Goal: Task Accomplishment & Management: Complete application form

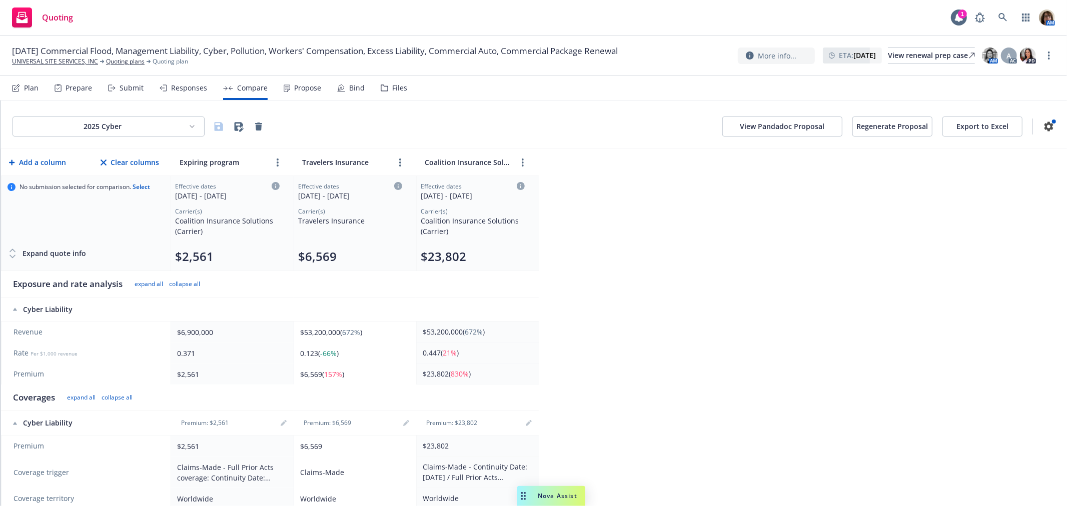
click at [129, 87] on div "Submit" at bounding box center [132, 88] width 24 height 8
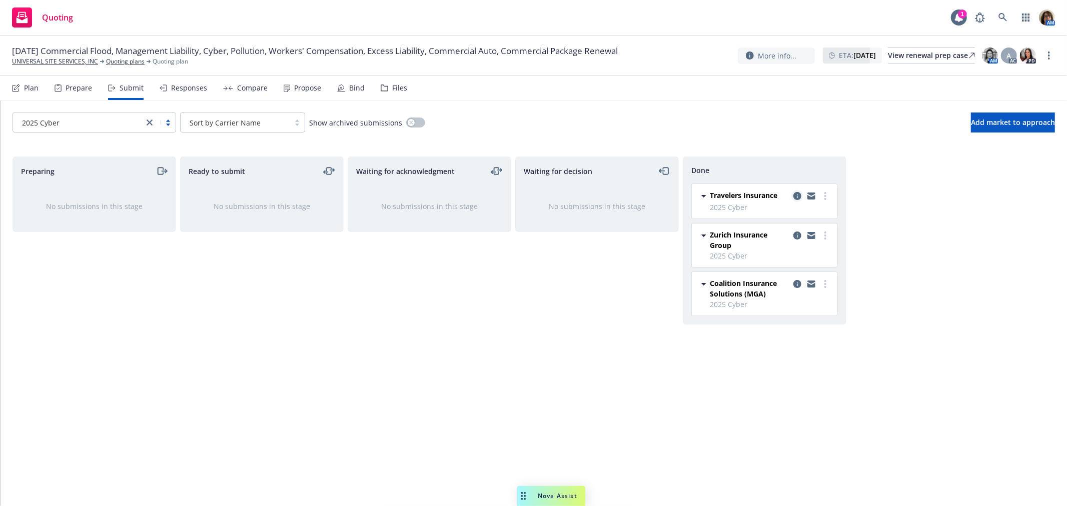
click at [797, 196] on icon "copy logging email" at bounding box center [797, 196] width 8 height 8
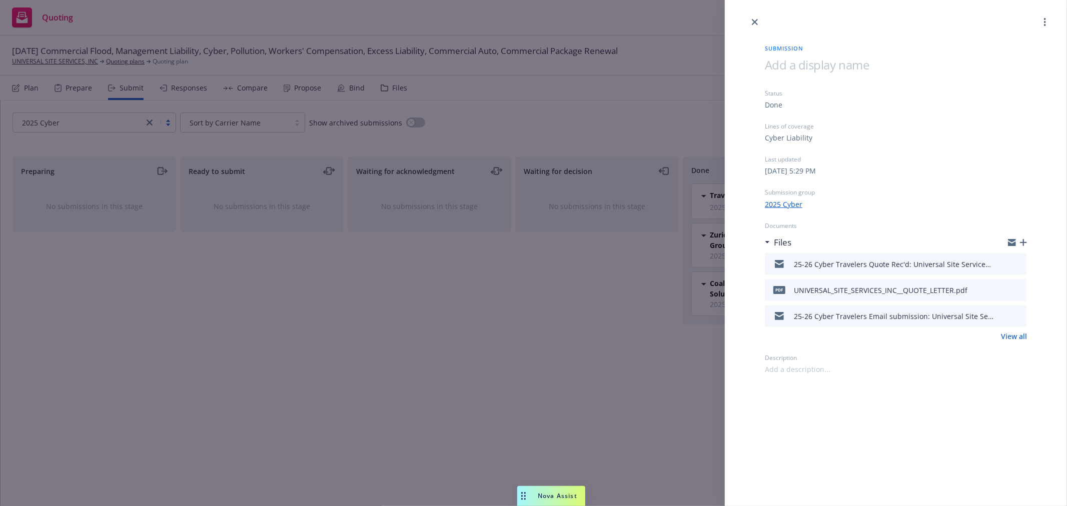
click at [1018, 288] on icon "preview file" at bounding box center [1017, 289] width 9 height 7
click at [754, 20] on icon "close" at bounding box center [755, 22] width 6 height 6
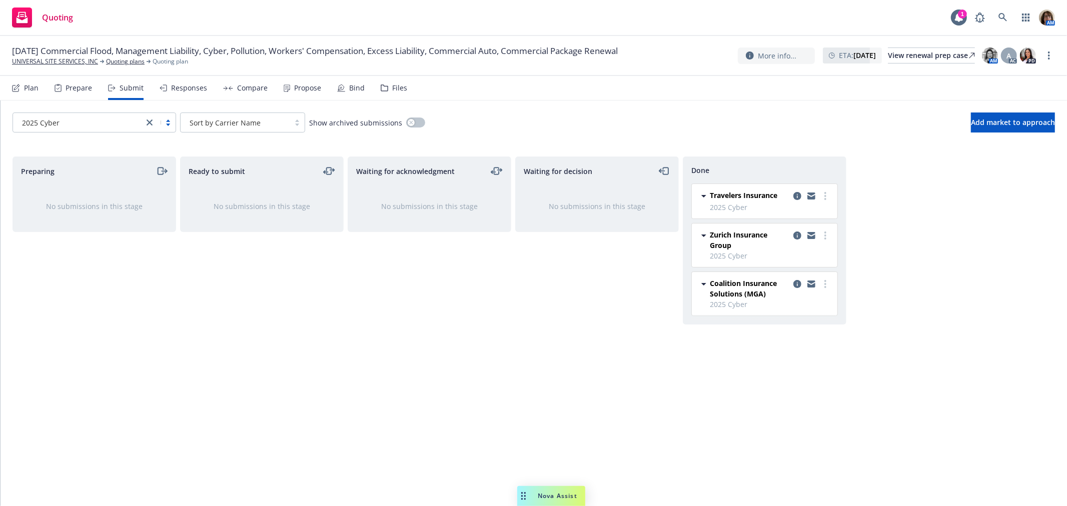
click at [189, 88] on div "Responses" at bounding box center [189, 88] width 36 height 8
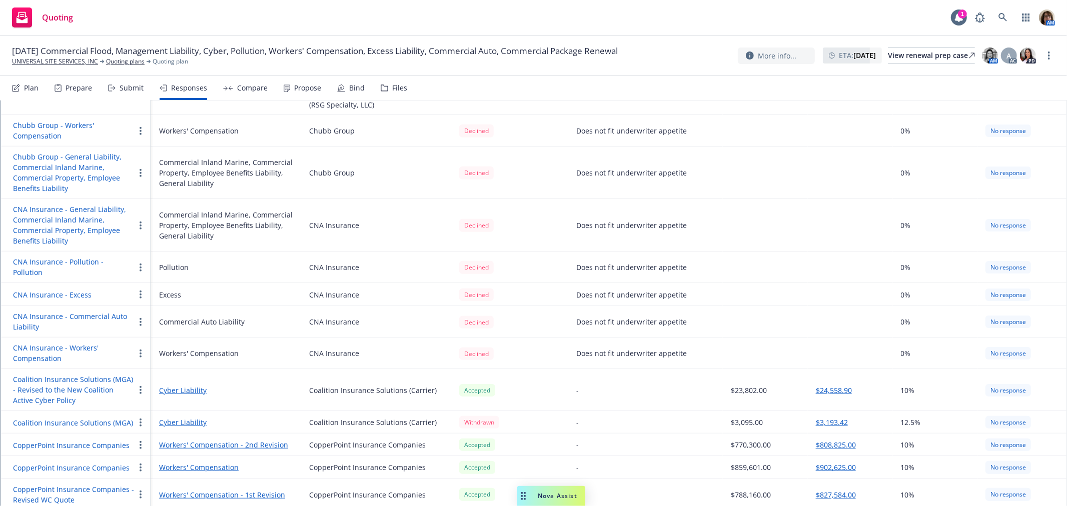
scroll to position [500, 0]
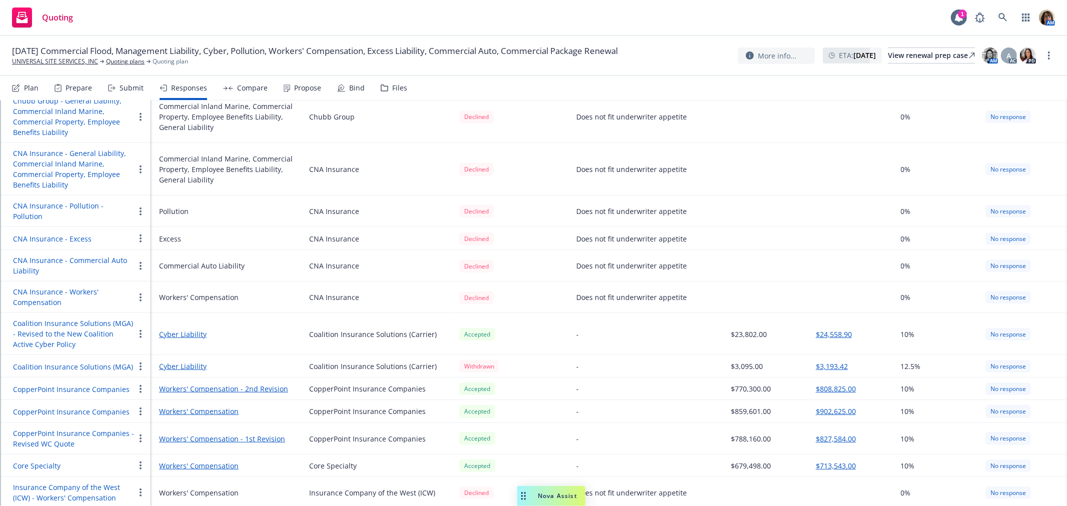
click at [832, 384] on button "$808,825.00" at bounding box center [836, 389] width 40 height 11
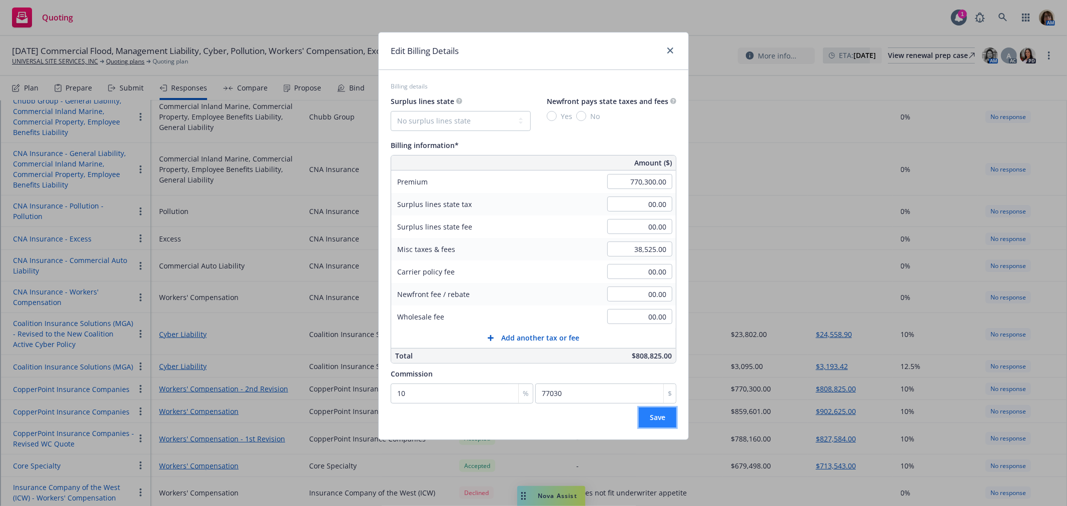
click at [650, 418] on span "Save" at bounding box center [658, 418] width 16 height 10
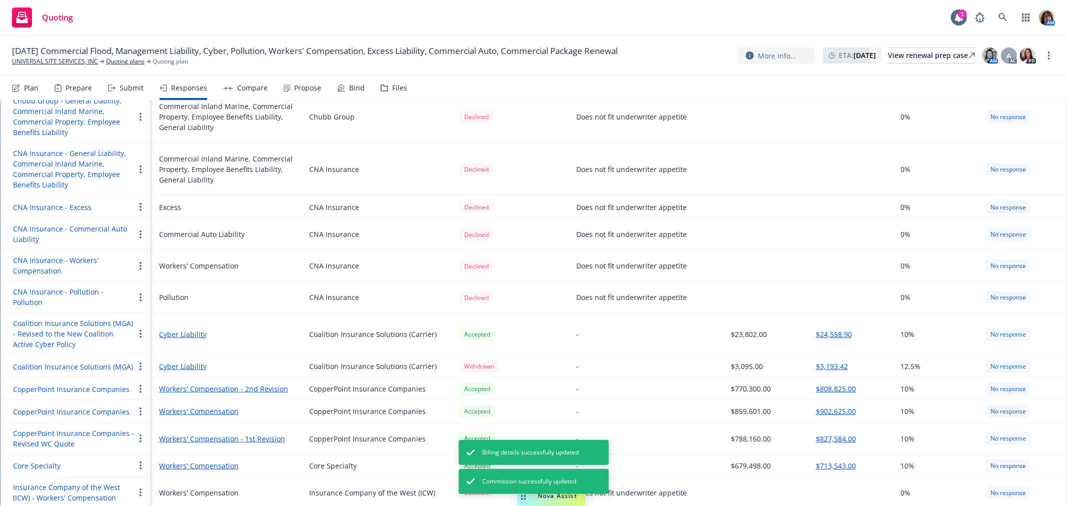
click at [204, 384] on link "Workers' Compensation - 2nd Revision" at bounding box center [226, 389] width 134 height 11
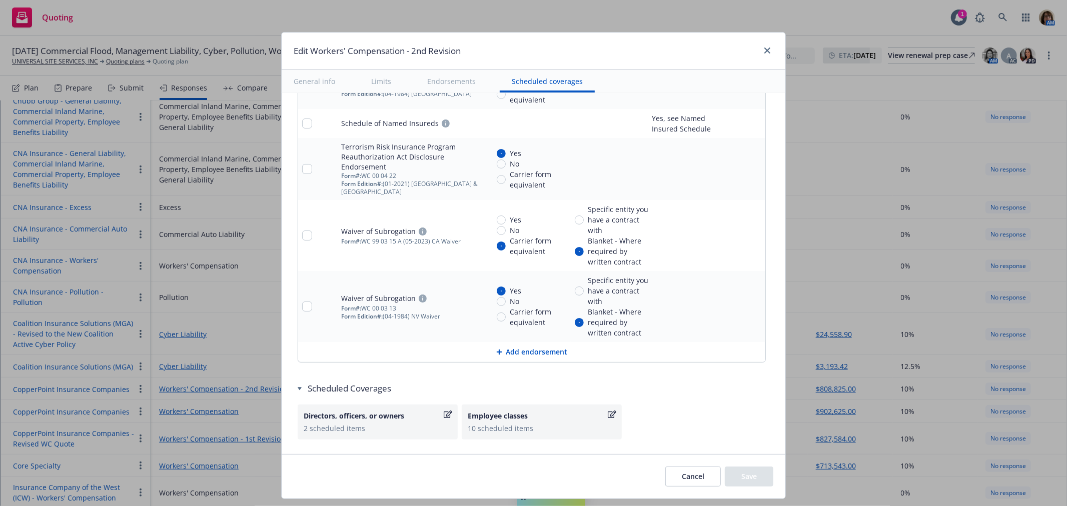
scroll to position [1290, 0]
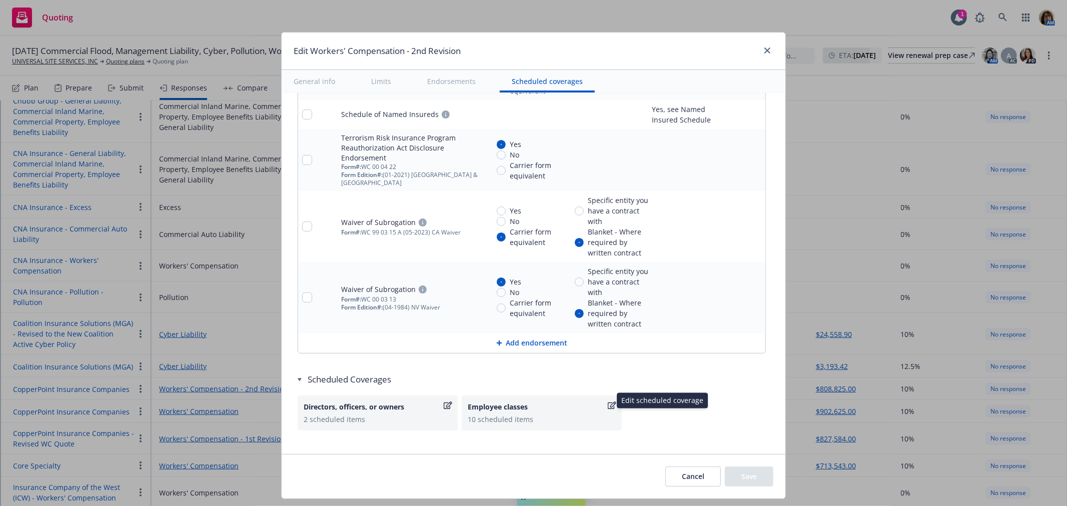
click at [608, 402] on icon "button" at bounding box center [612, 406] width 9 height 8
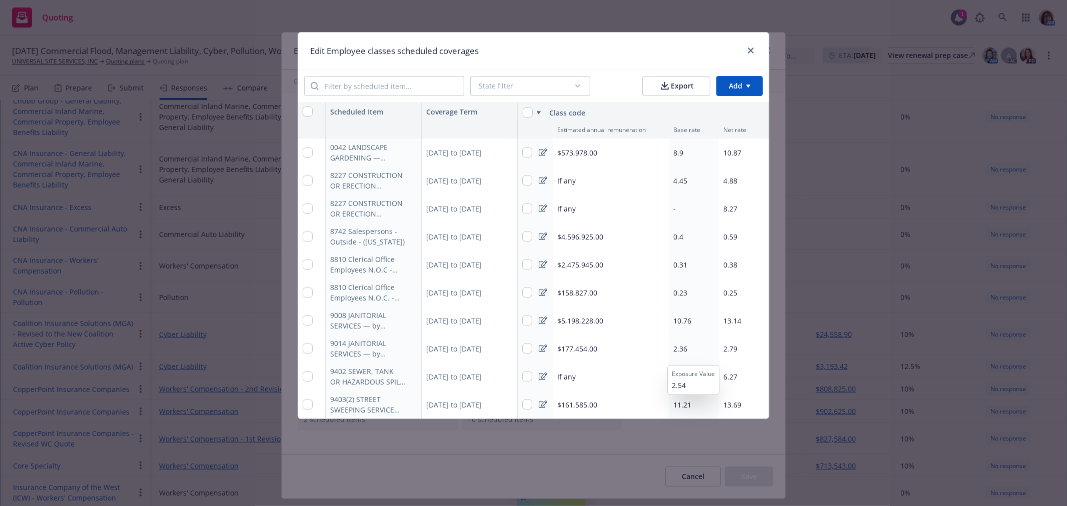
click at [678, 347] on span "2.36" at bounding box center [680, 349] width 14 height 10
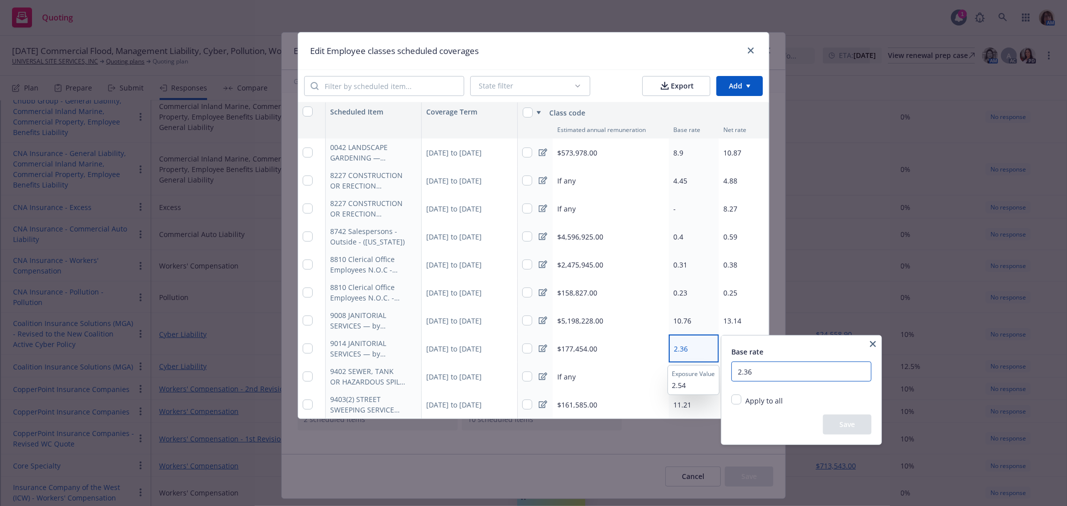
click at [758, 369] on input "2.36" at bounding box center [801, 372] width 140 height 20
type input "2.54"
click at [844, 430] on button "Save" at bounding box center [847, 425] width 49 height 20
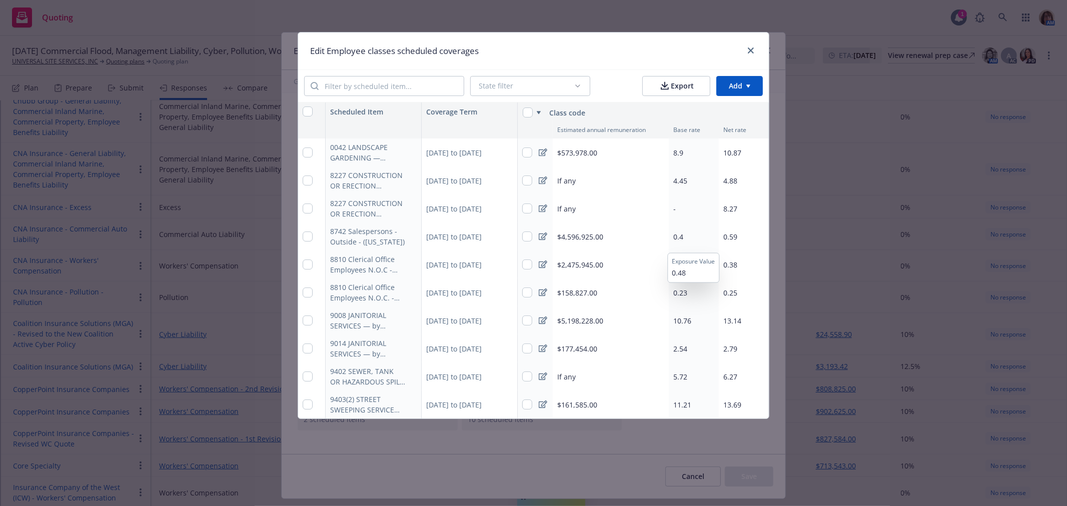
click at [678, 238] on span "0.4" at bounding box center [678, 237] width 10 height 10
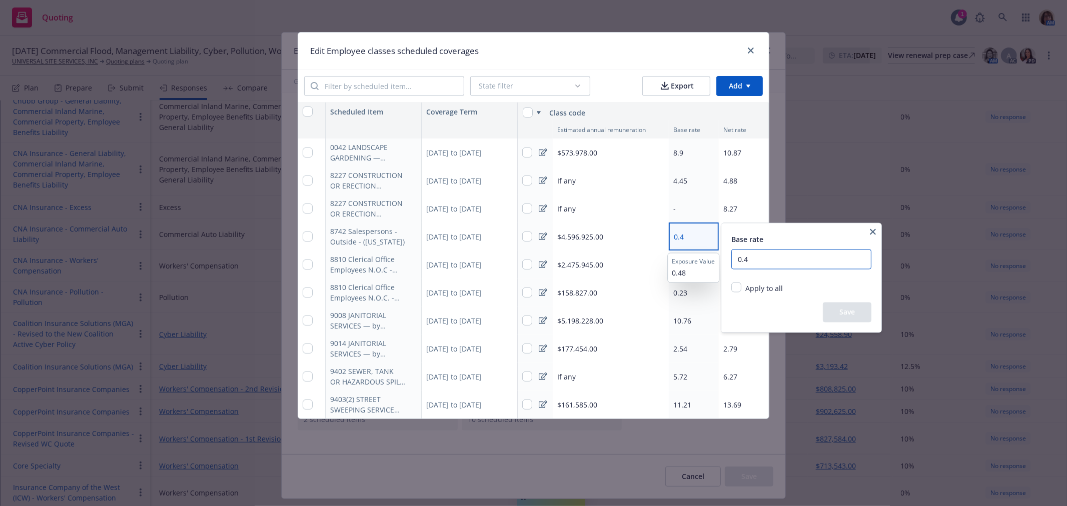
click at [757, 262] on input "0.4" at bounding box center [801, 260] width 140 height 20
type input "0.48"
click at [849, 313] on button "Save" at bounding box center [847, 313] width 49 height 20
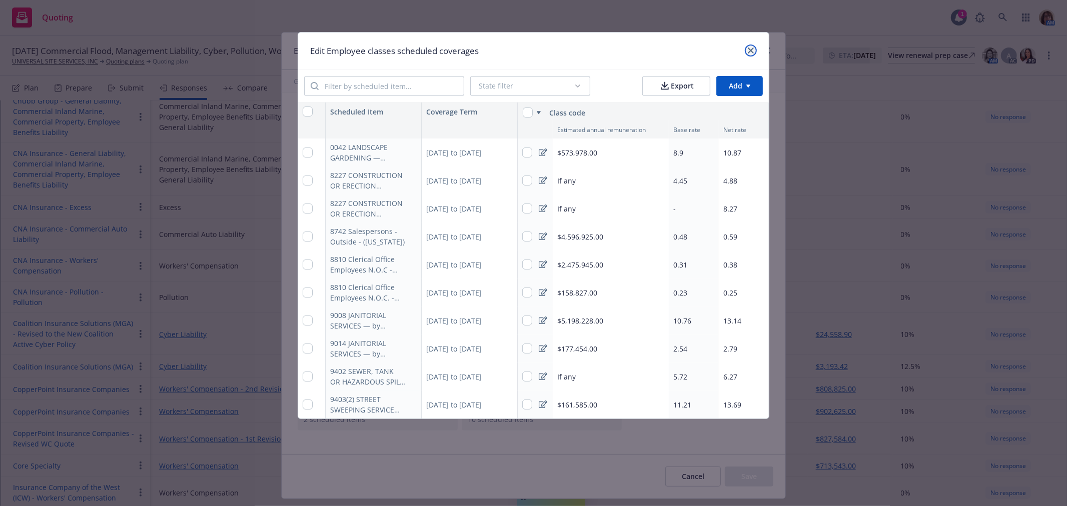
click at [752, 49] on icon "close" at bounding box center [751, 51] width 6 height 6
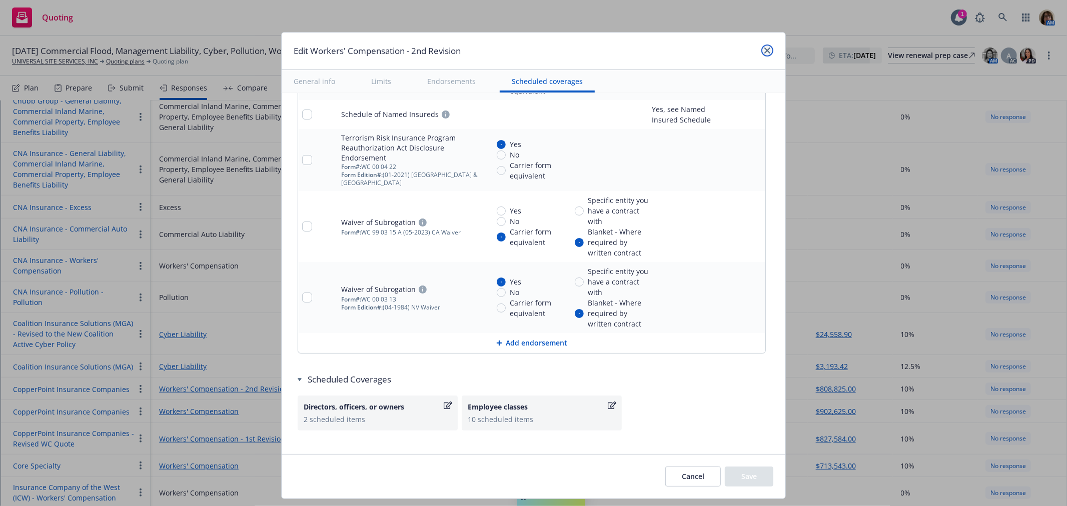
click at [766, 49] on icon "close" at bounding box center [767, 51] width 6 height 6
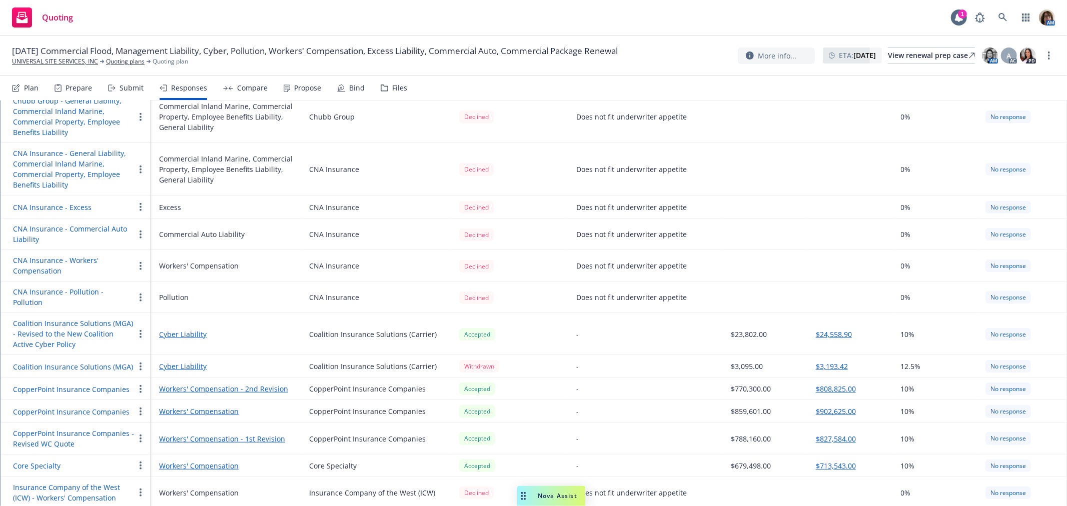
click at [126, 86] on div "Submit" at bounding box center [132, 88] width 24 height 8
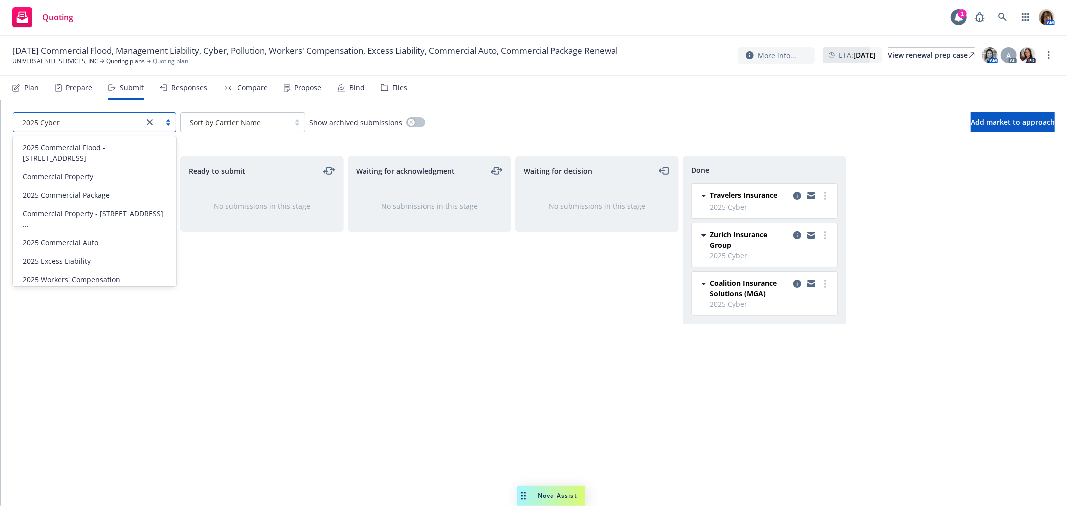
click at [148, 120] on icon "close" at bounding box center [150, 123] width 6 height 6
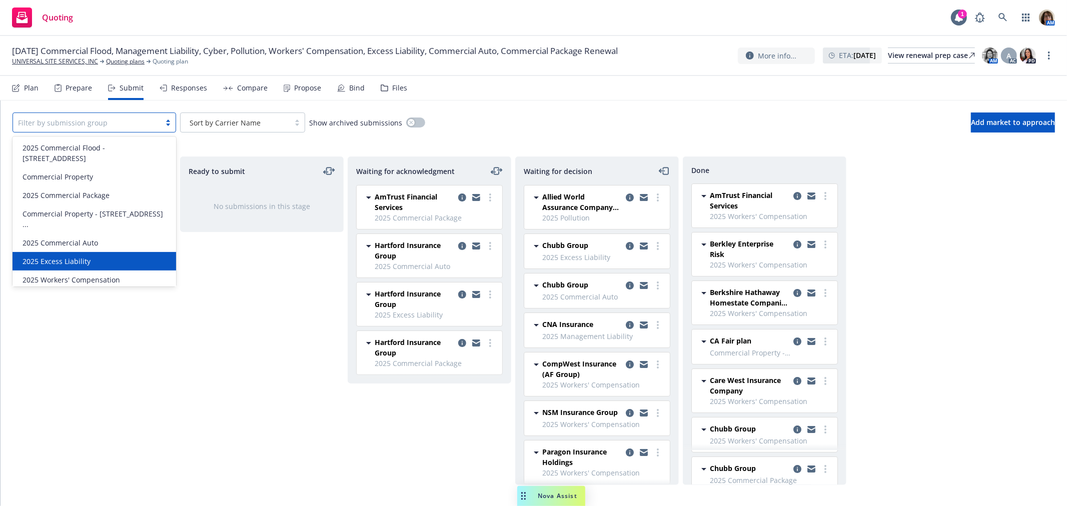
click at [103, 259] on div "2025 Excess Liability" at bounding box center [95, 261] width 152 height 11
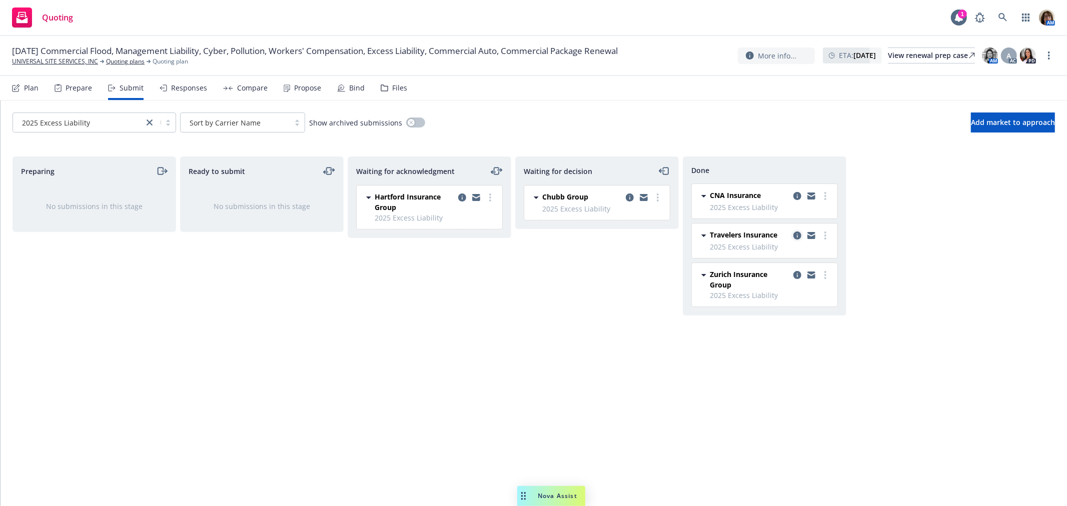
click at [798, 234] on icon "copy logging email" at bounding box center [797, 236] width 8 height 8
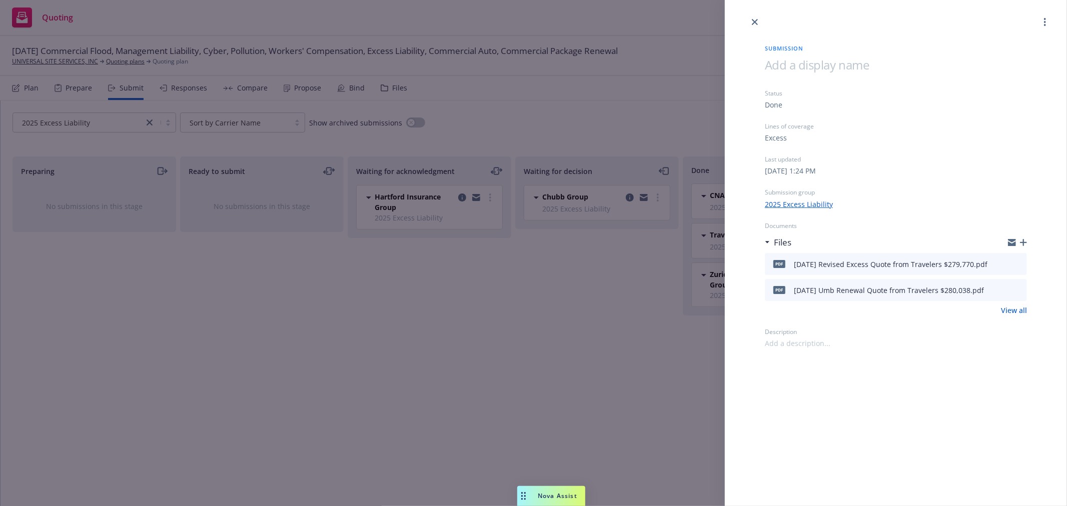
click at [1025, 241] on icon "button" at bounding box center [1023, 242] width 7 height 7
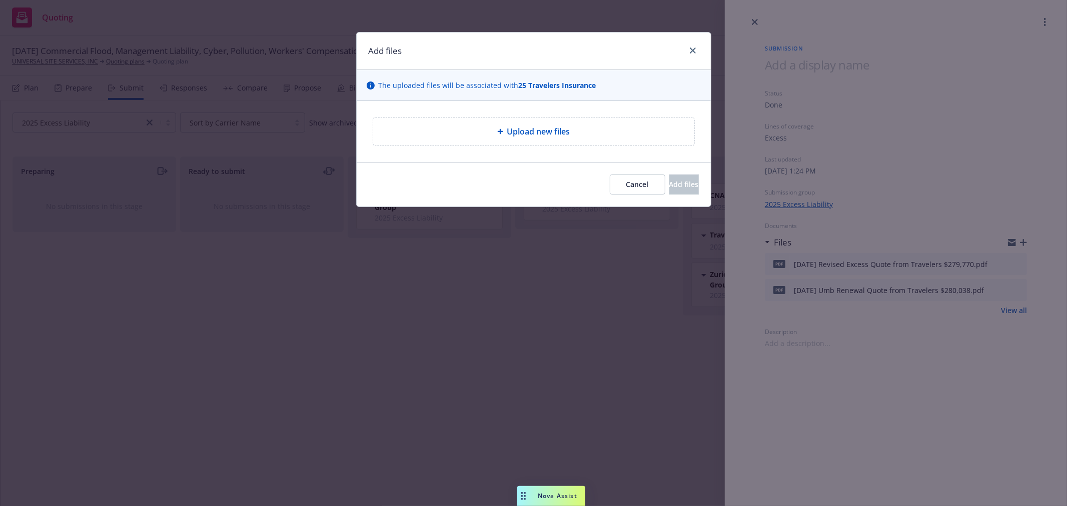
type textarea "x"
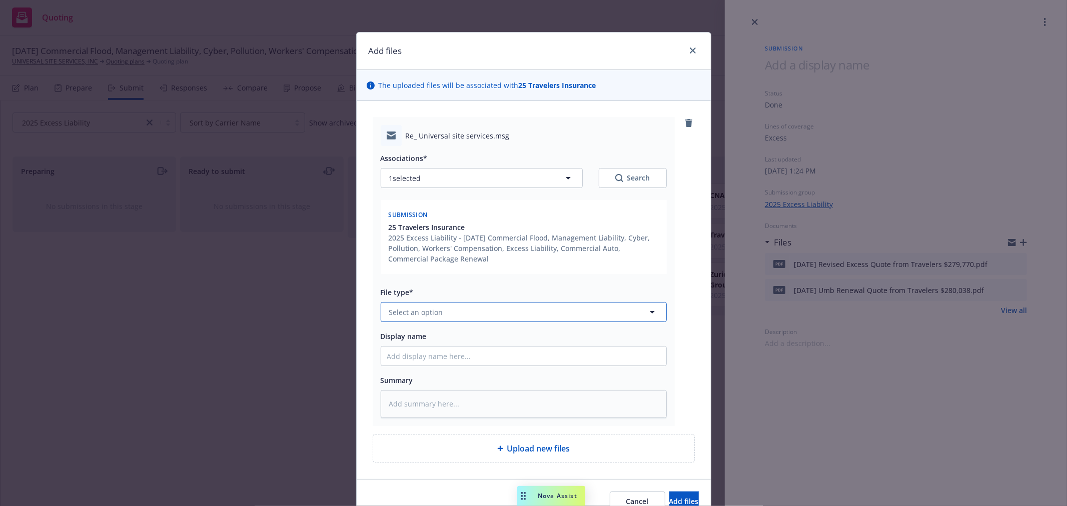
click at [407, 320] on button "Select an option" at bounding box center [524, 312] width 286 height 20
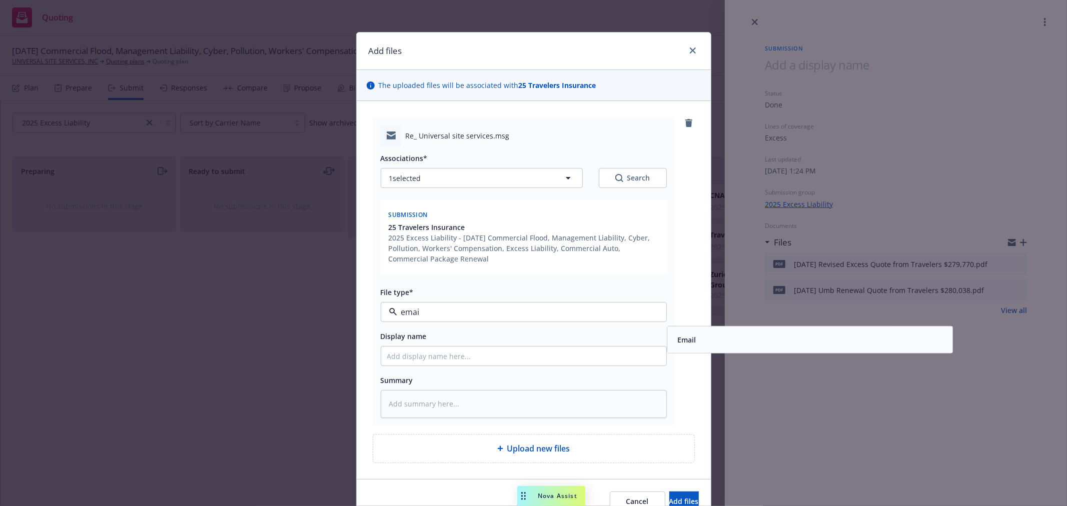
type input "email"
click at [687, 342] on span "Email" at bounding box center [686, 340] width 19 height 11
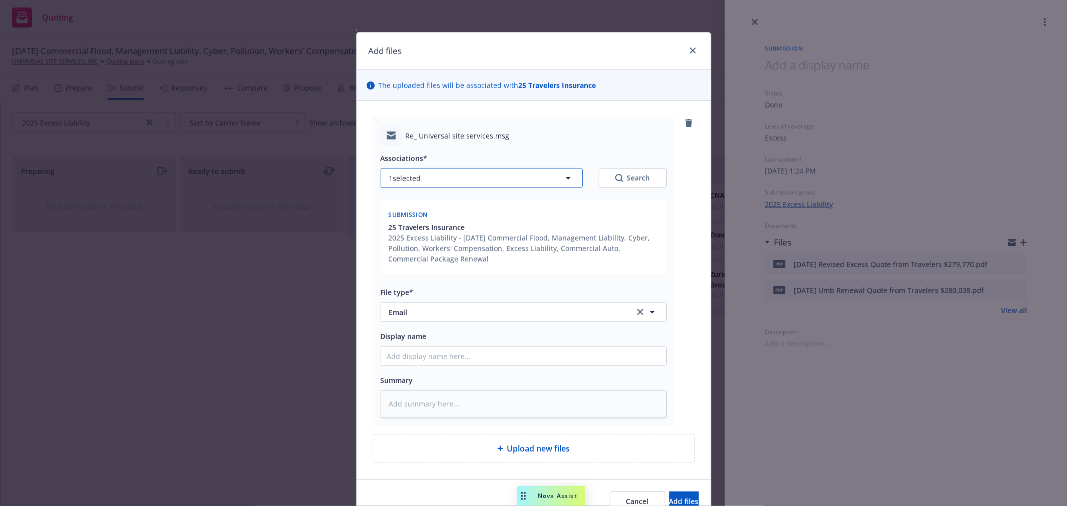
click at [566, 176] on icon "button" at bounding box center [568, 178] width 12 height 12
type textarea "x"
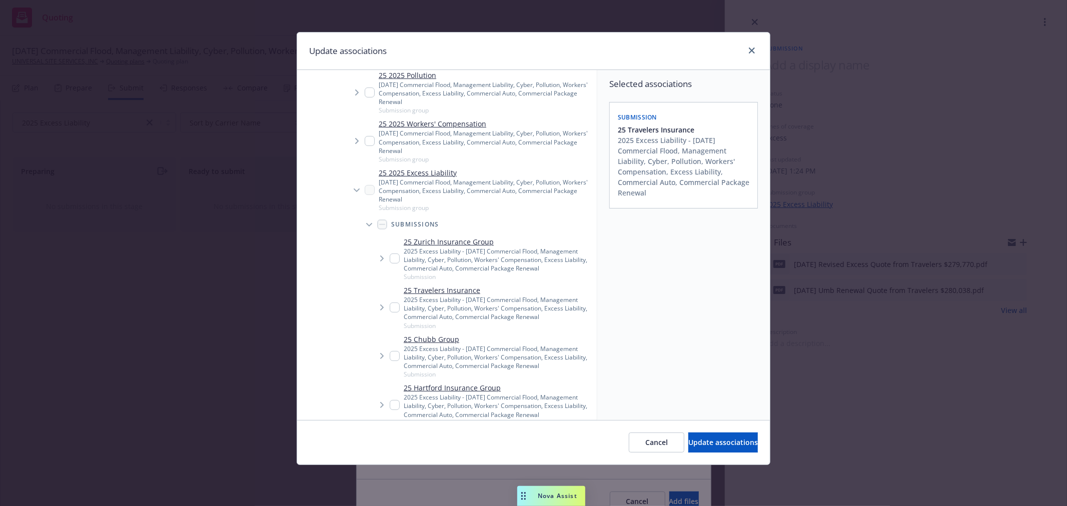
scroll to position [278, 0]
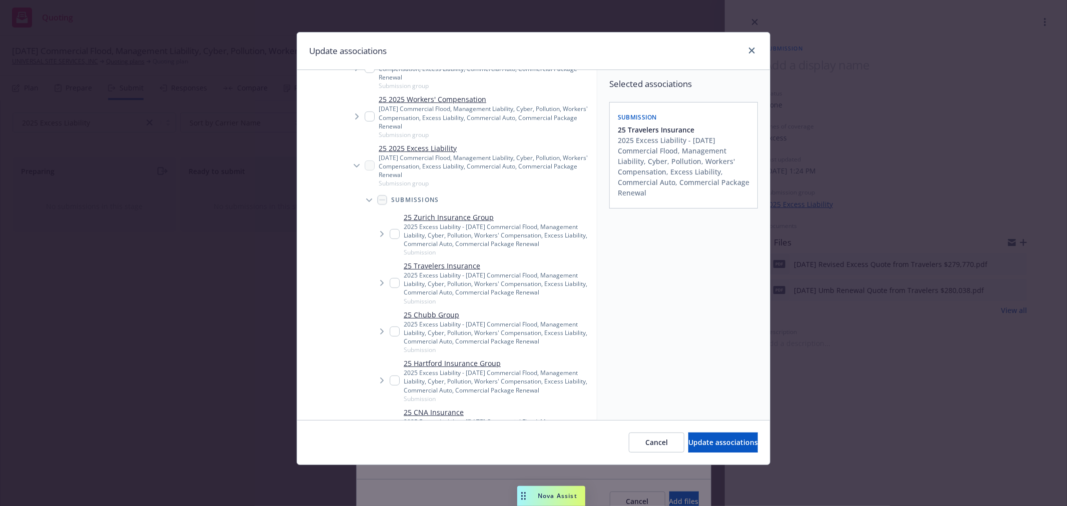
click at [382, 281] on icon "Tree Example" at bounding box center [382, 283] width 4 height 6
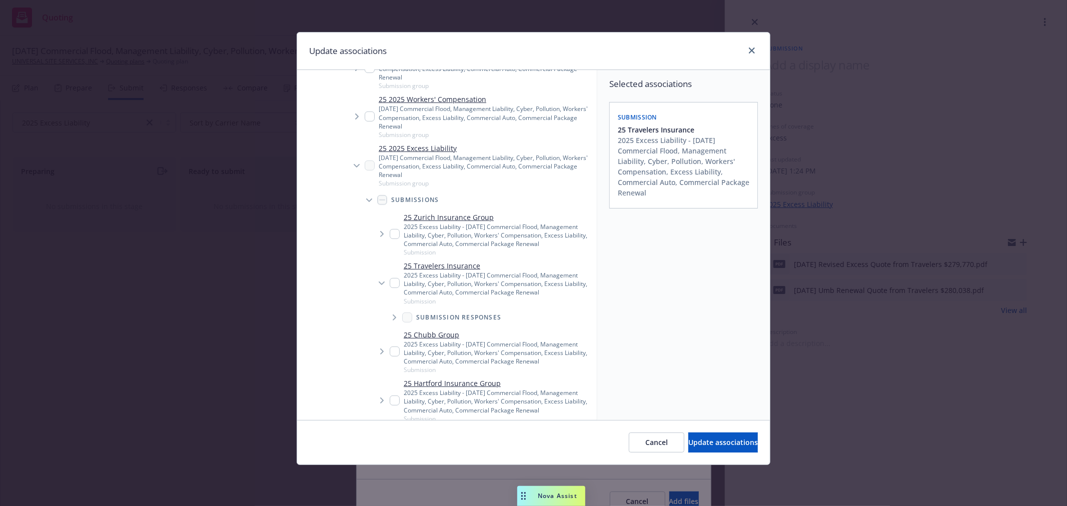
click at [393, 317] on icon "Tree Example" at bounding box center [395, 318] width 4 height 6
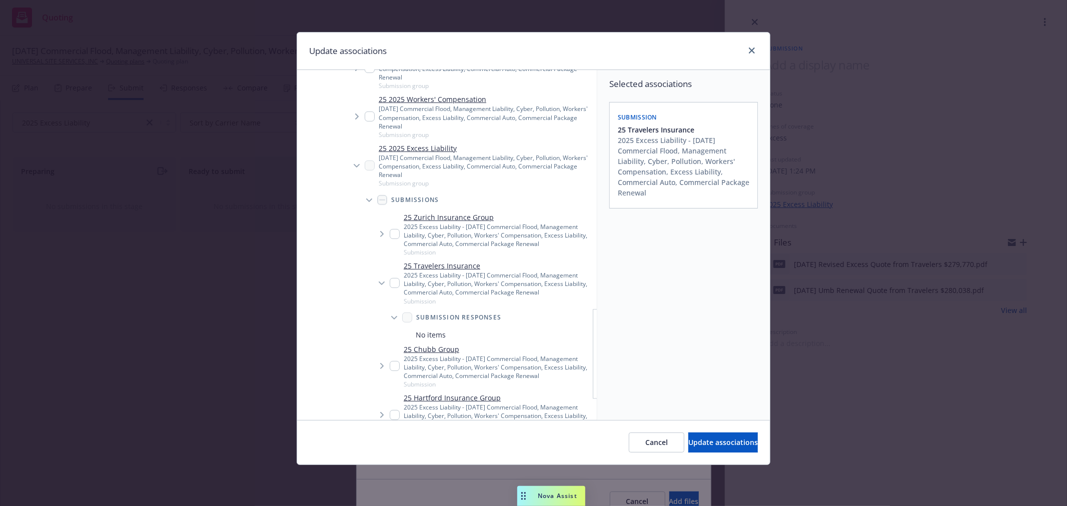
click at [443, 268] on link "25 Travelers Insurance" at bounding box center [498, 266] width 189 height 11
checkbox input "true"
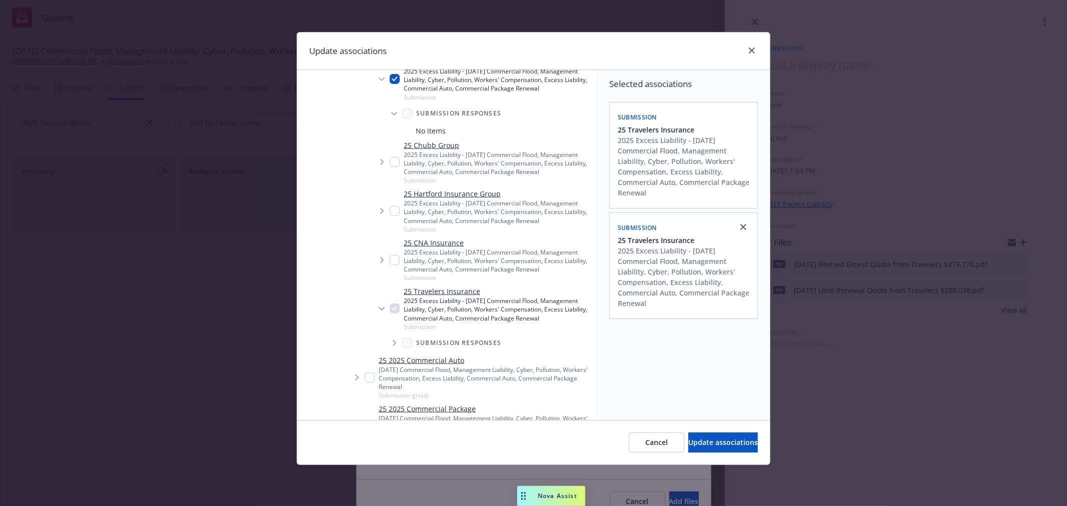
scroll to position [500, 0]
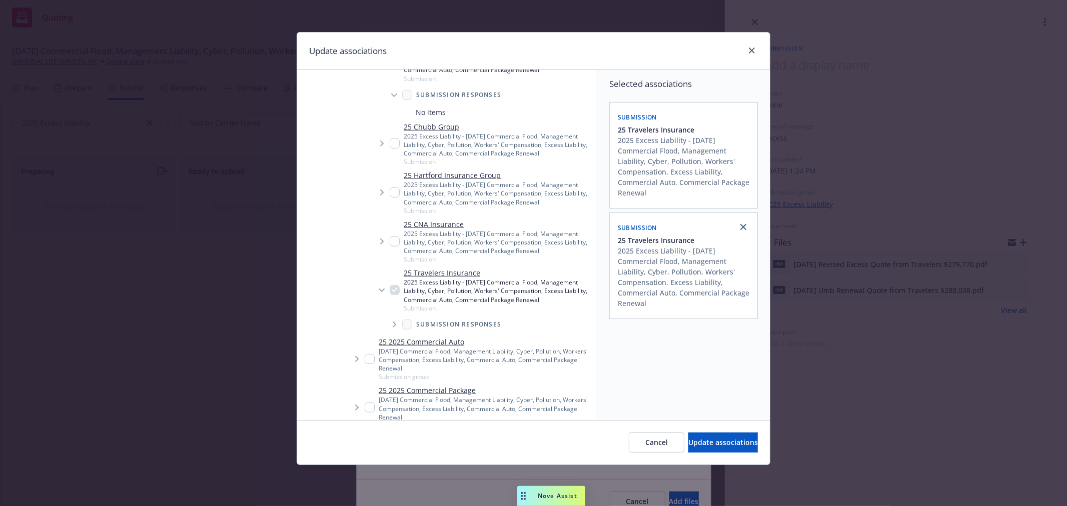
click at [392, 323] on span "Tree Example" at bounding box center [394, 325] width 16 height 16
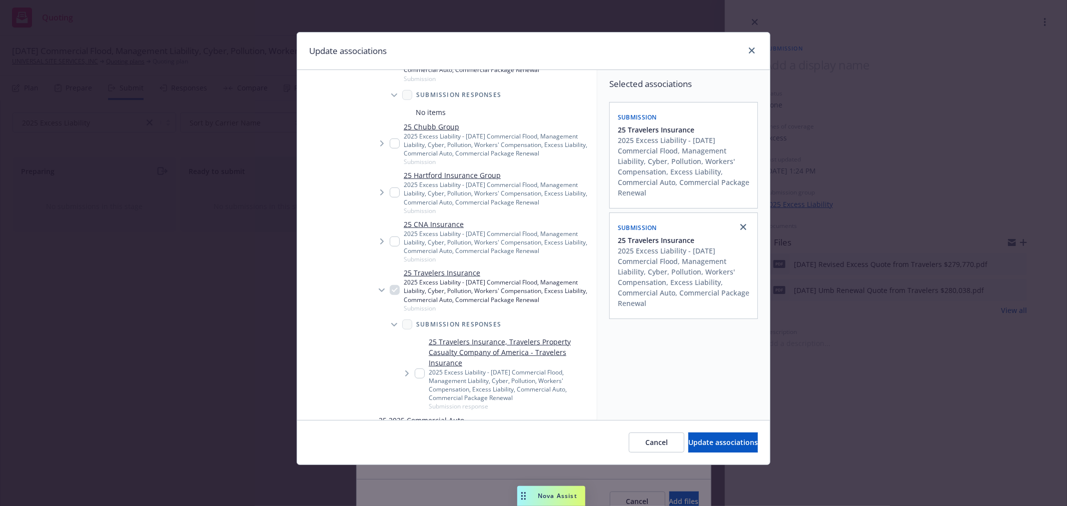
scroll to position [501, 0]
click at [419, 372] on input "Tree Example" at bounding box center [420, 373] width 10 height 10
checkbox input "true"
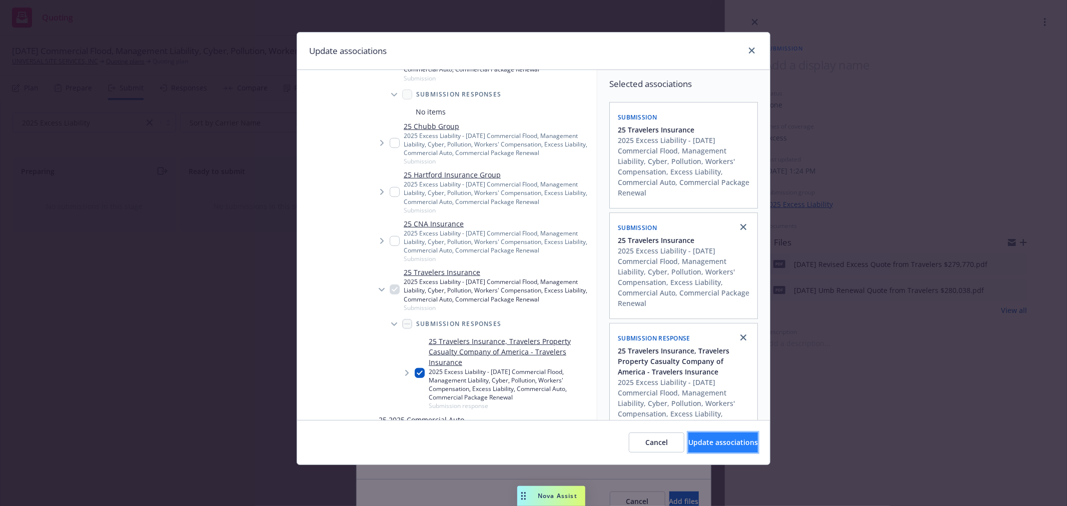
click at [688, 441] on span "Update associations" at bounding box center [723, 443] width 70 height 10
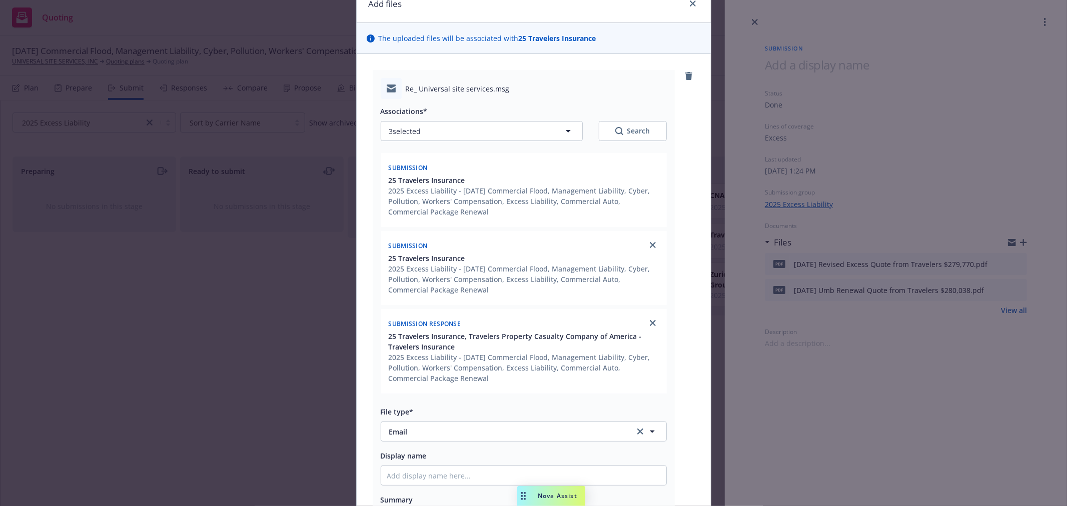
scroll to position [111, 0]
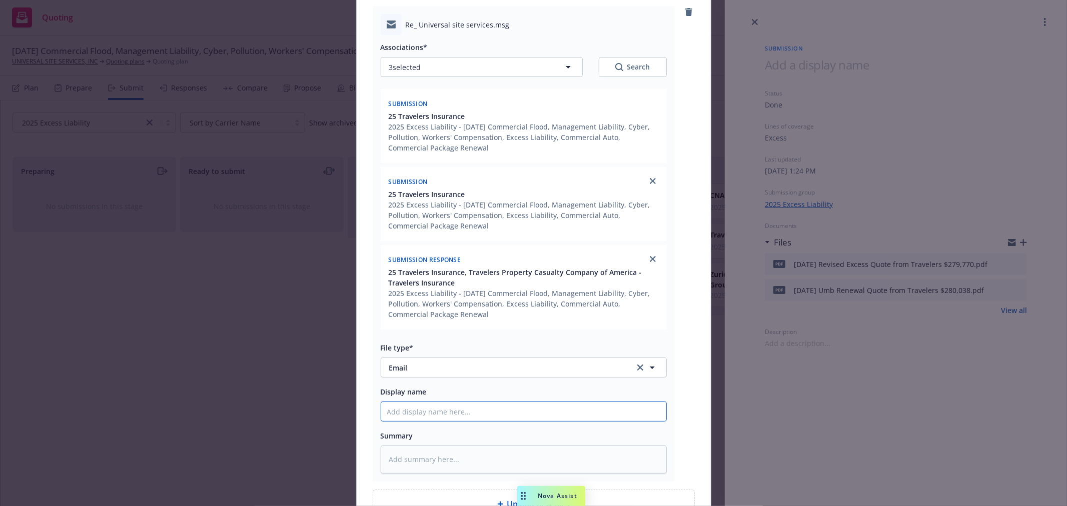
click at [396, 406] on input "Display name" at bounding box center [523, 411] width 285 height 19
type textarea "x"
type input "T"
type textarea "x"
type input "To"
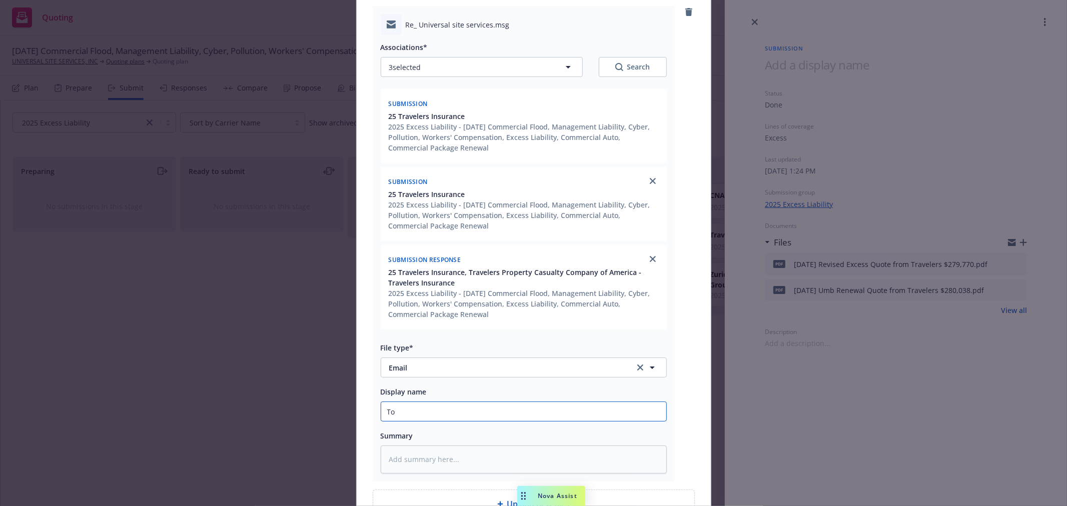
type textarea "x"
type input "To"
type textarea "x"
type input "To T"
type textarea "x"
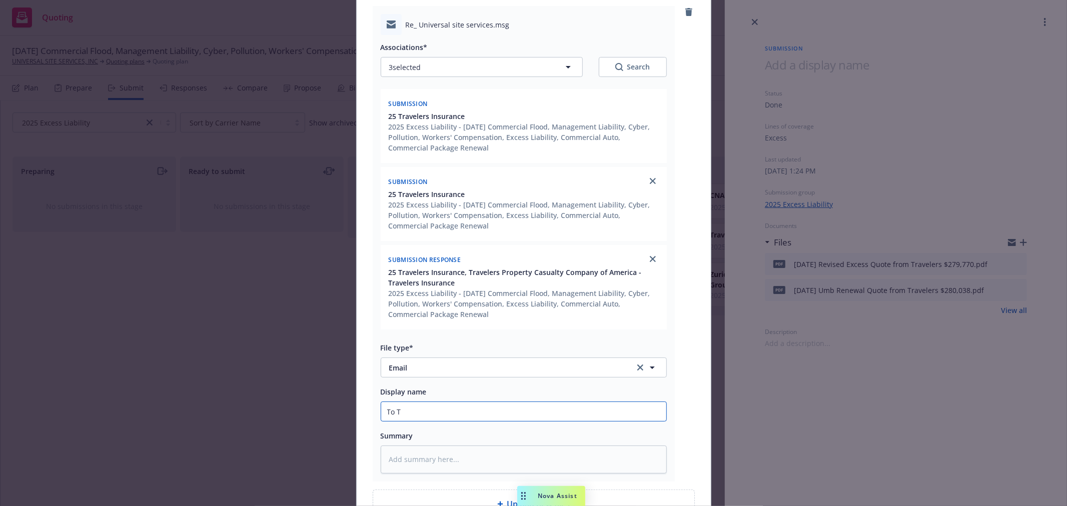
type input "To Tr"
type textarea "x"
type input "To Tra"
type textarea "x"
type input "To Trav"
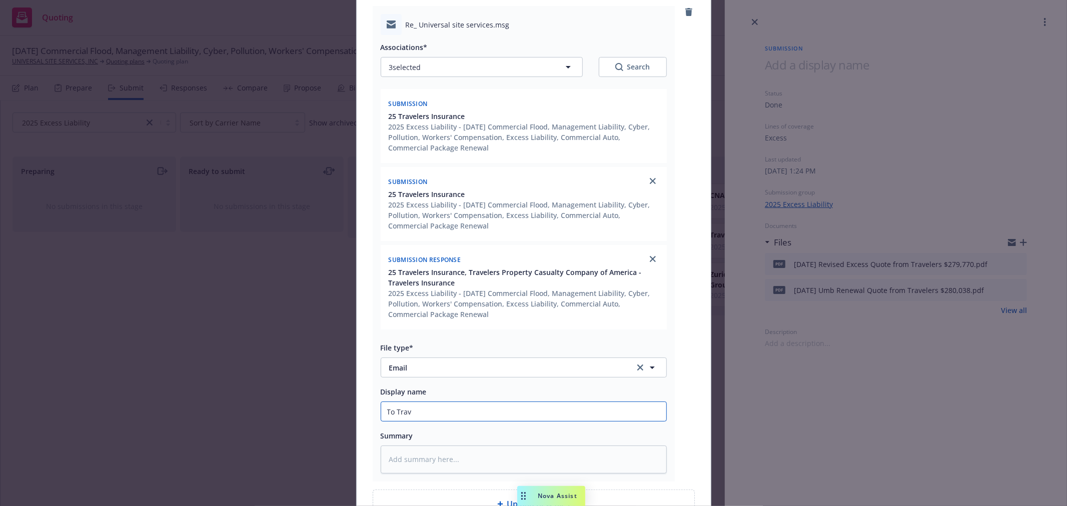
type textarea "x"
type input "To Trave"
type textarea "x"
type input "To Travel"
type textarea "x"
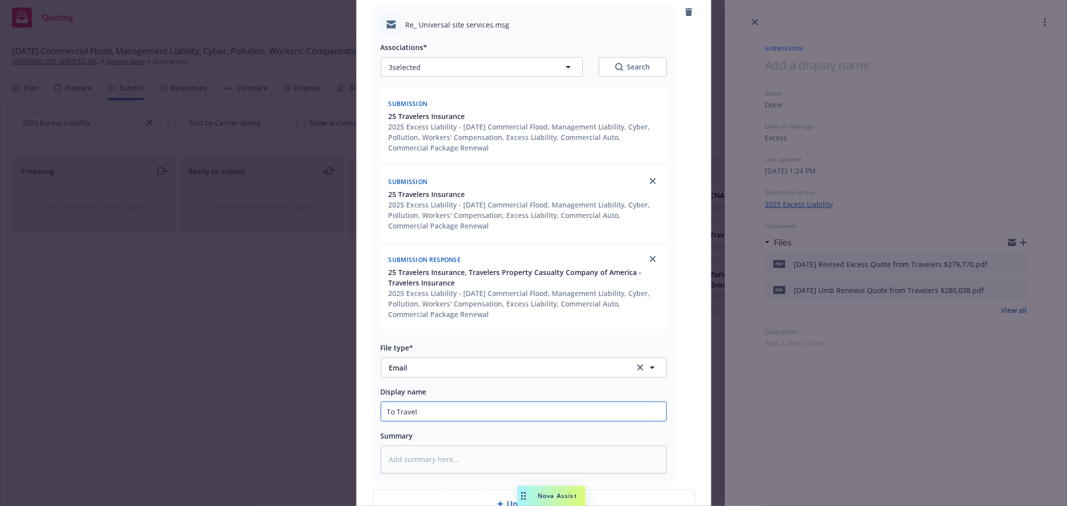
type input "To Travele"
type textarea "x"
type input "To Traveler"
type textarea "x"
type input "To Travelers"
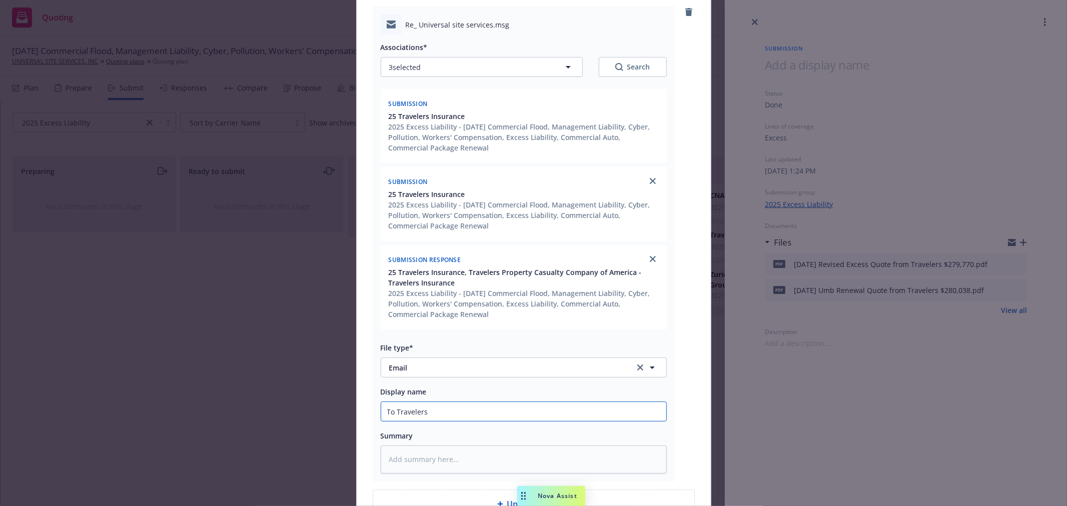
type textarea "x"
type input "To Travelers"
type textarea "x"
type input "To Travelers ("
type textarea "x"
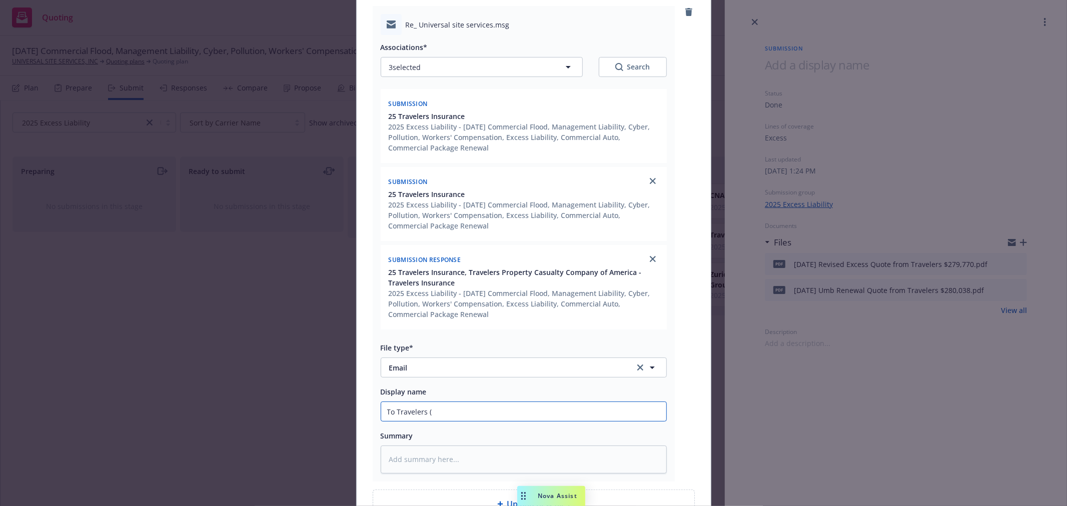
type input "To Travelers (A"
type textarea "x"
type input "To Travelers (Ah"
type textarea "x"
type input "To Travelers (Ahma"
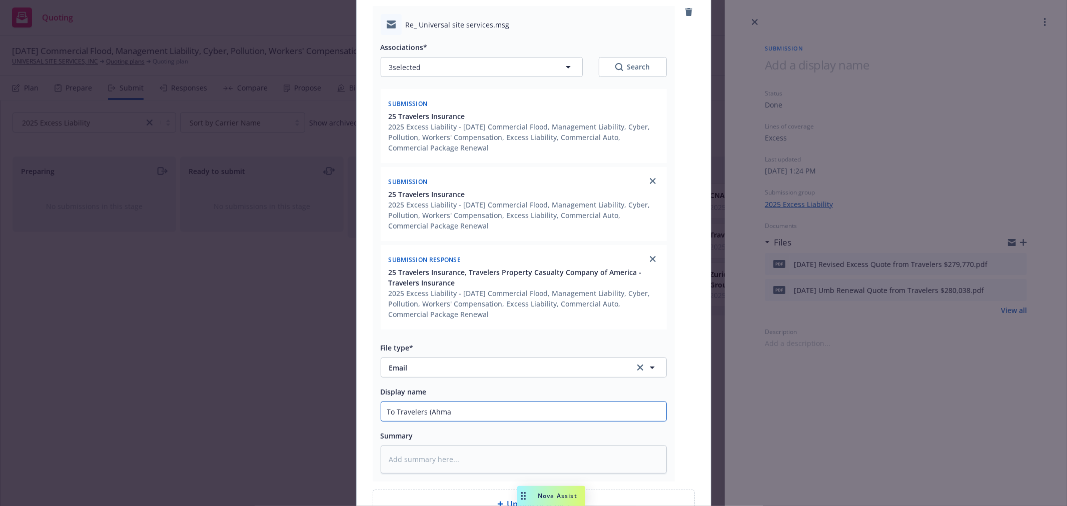
type textarea "x"
type input "To Travelers (Ahmad"
type textarea "x"
type input "To Travelers (Ahmad)"
type textarea "x"
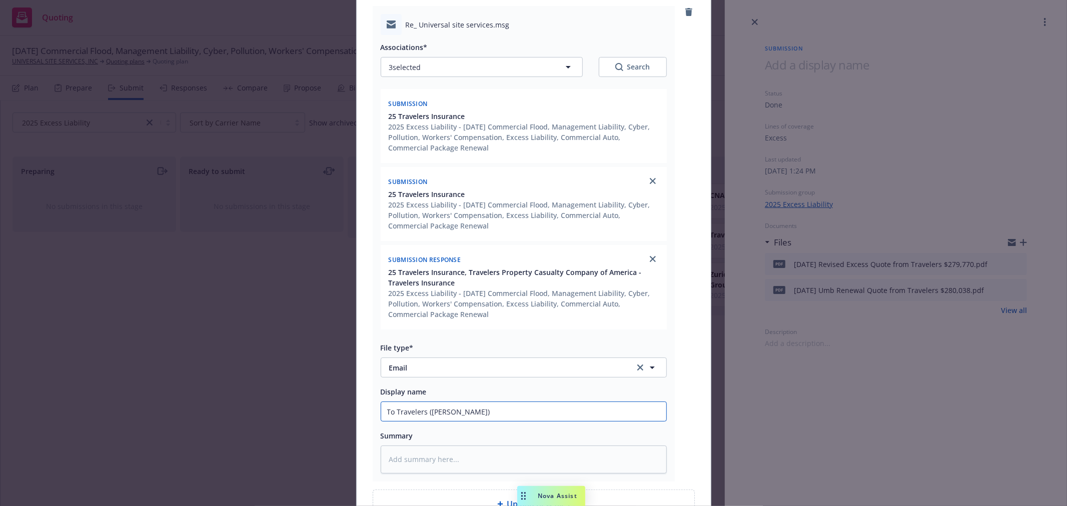
type input "To Travelers (Ahmad)"
type textarea "x"
type input "To Travelers (Ahmad) A"
type textarea "x"
type input "To Travelers (Ahmad) As"
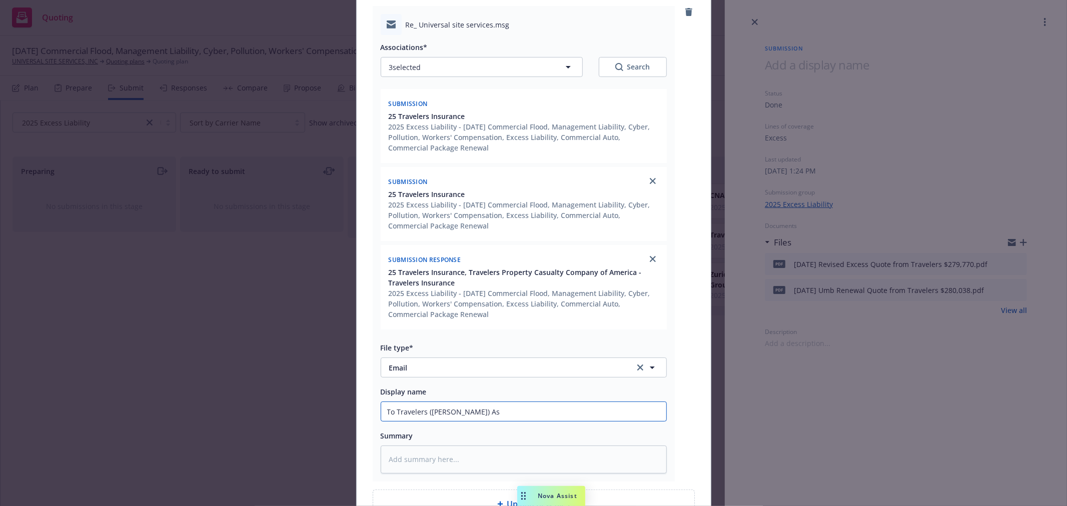
type textarea "x"
type input "To Travelers (Ahmad) Ask"
type textarea "x"
type input "To Travelers (Ahmad) Aske"
type textarea "x"
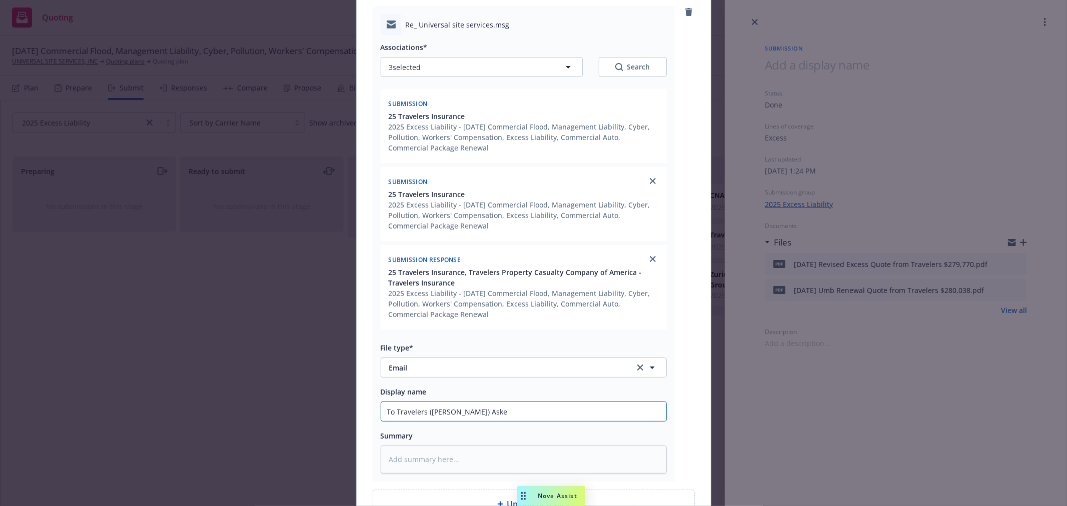
type input "To Travelers (Ahmad) Asked"
type textarea "x"
type input "To Travelers (Ahmad) Asked"
type textarea "x"
type input "To Travelers (Ahmad) Asked w"
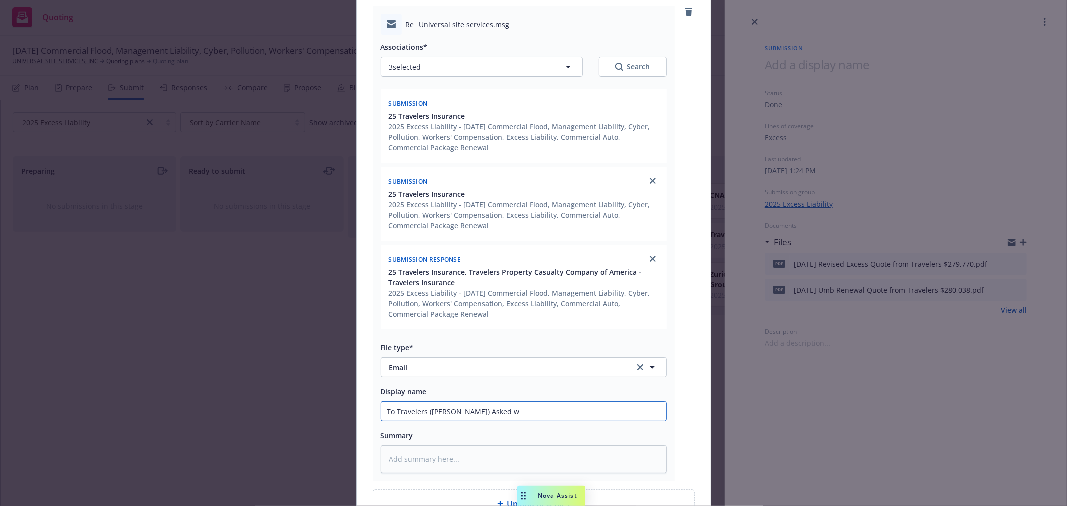
type textarea "x"
type input "To Travelers (Ahmad) Asked wh"
type textarea "x"
type input "To Travelers (Ahmad) Asked wha"
type textarea "x"
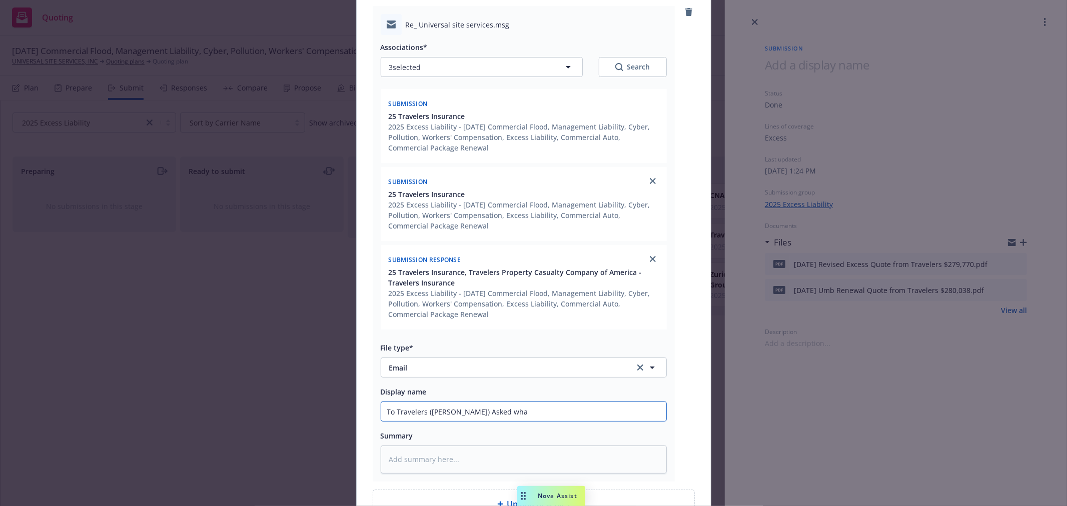
type input "To Travelers (Ahmad) Asked what"
type textarea "x"
type input "To Travelers (Ahmad) Asked what t"
type textarea "x"
type input "To Travelers (Ahmad) Asked what th"
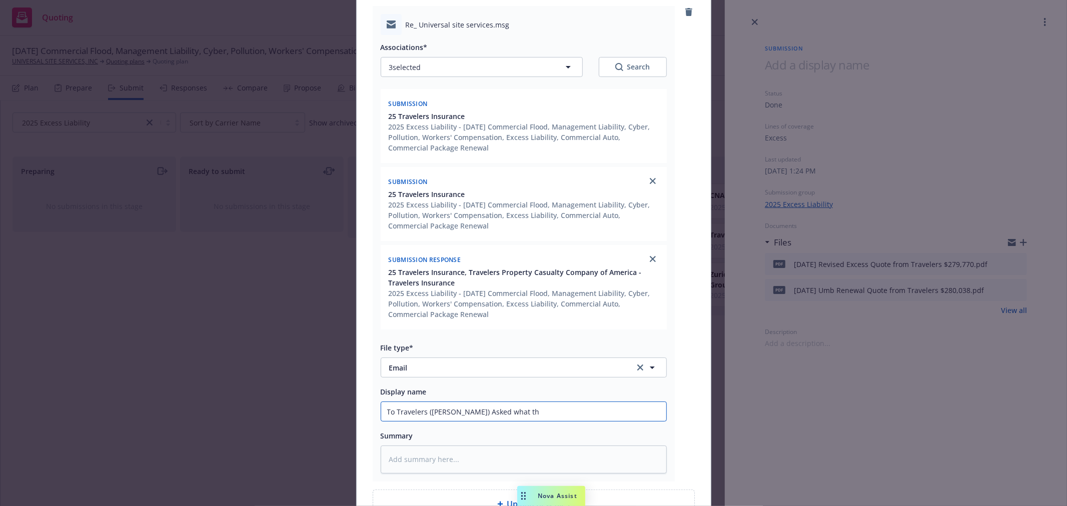
type textarea "x"
type input "To Travelers (Ahmad) Asked what the"
type textarea "x"
type input "To Travelers (Ahmad) Asked what the"
type textarea "x"
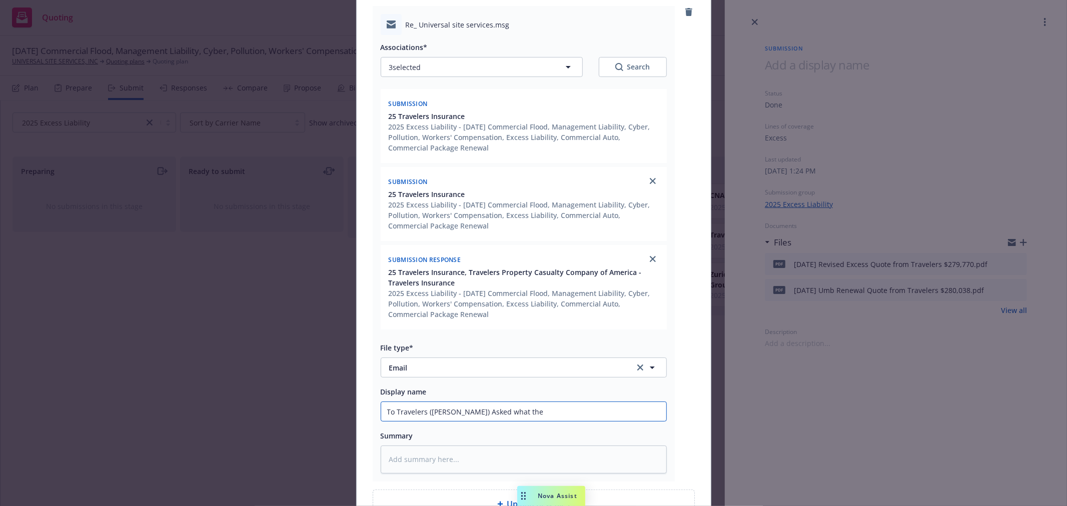
type input "To Travelers (Ahmad) Asked what the c"
type textarea "x"
type input "To Travelers (Ahmad) Asked what the co"
type textarea "x"
type input "To Travelers (Ahmad) Asked what the cos"
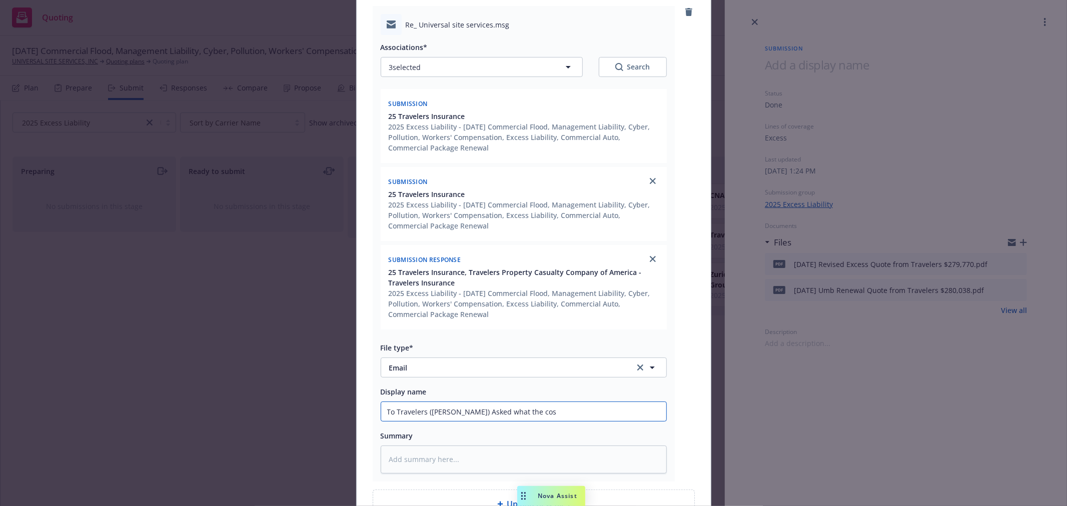
type textarea "x"
type input "To Travelers (Ahmad) Asked what the cost"
type textarea "x"
type input "To Travelers (Ahmad) Asked what the cost"
type textarea "x"
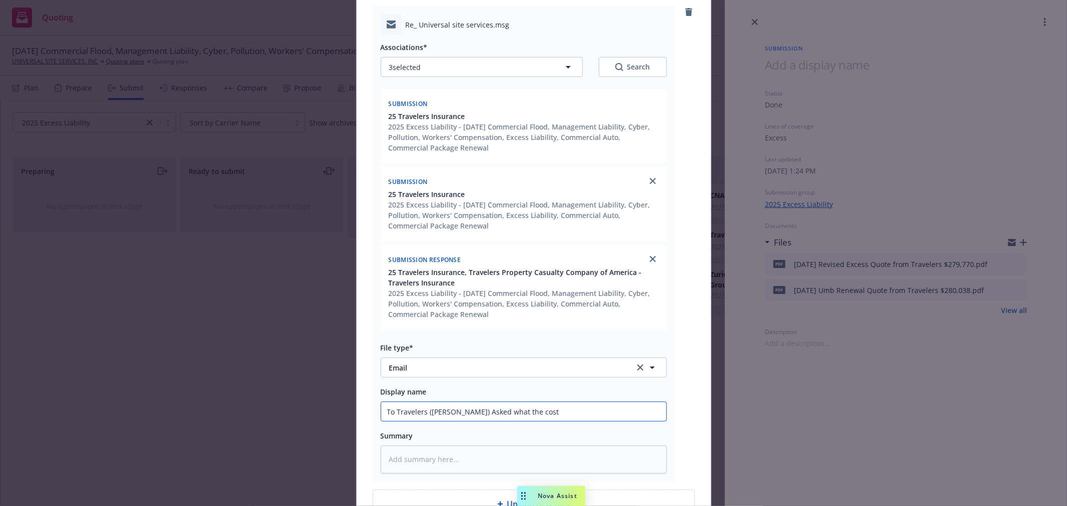
type input "To Travelers (Ahmad) Asked what the cost"
type textarea "x"
type input "To Travelers (Ahmad) Asked what the cos"
type textarea "x"
type input "To Travelers (Ahmad) Asked what the co"
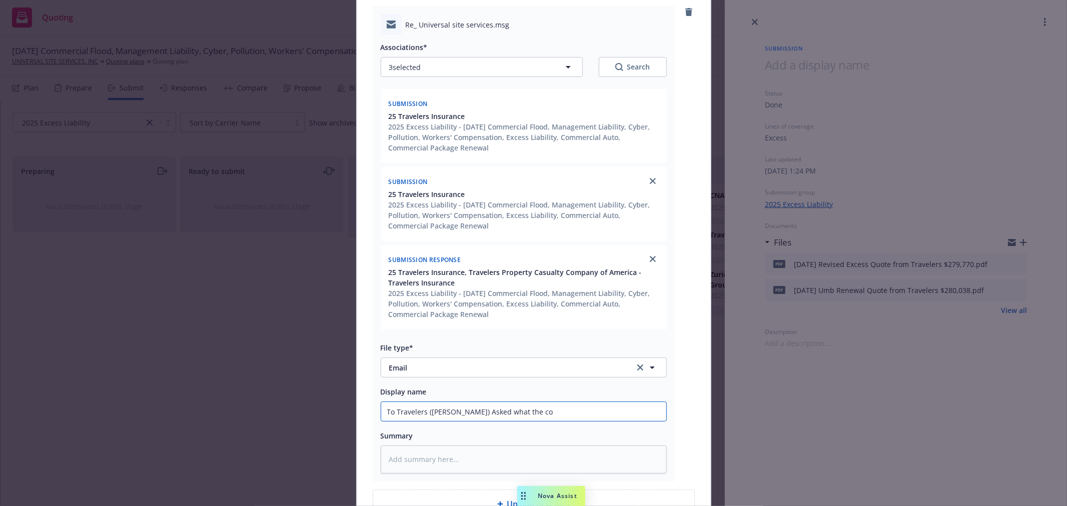
type textarea "x"
type input "To Travelers (Ahmad) Asked what the c"
type textarea "x"
type input "To Travelers (Ahmad) Asked what the"
type textarea "x"
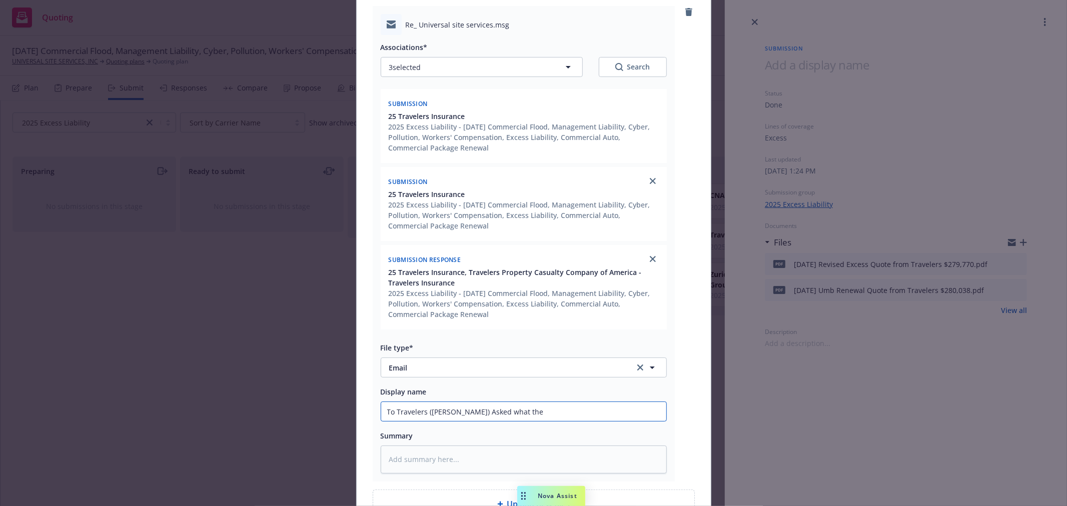
type input "To Travelers (Ahmad) Asked what the A"
type textarea "x"
type input "To Travelers (Ahmad) Asked what the AP"
type textarea "x"
type input "To Travelers (Ahmad) Asked what the AP"
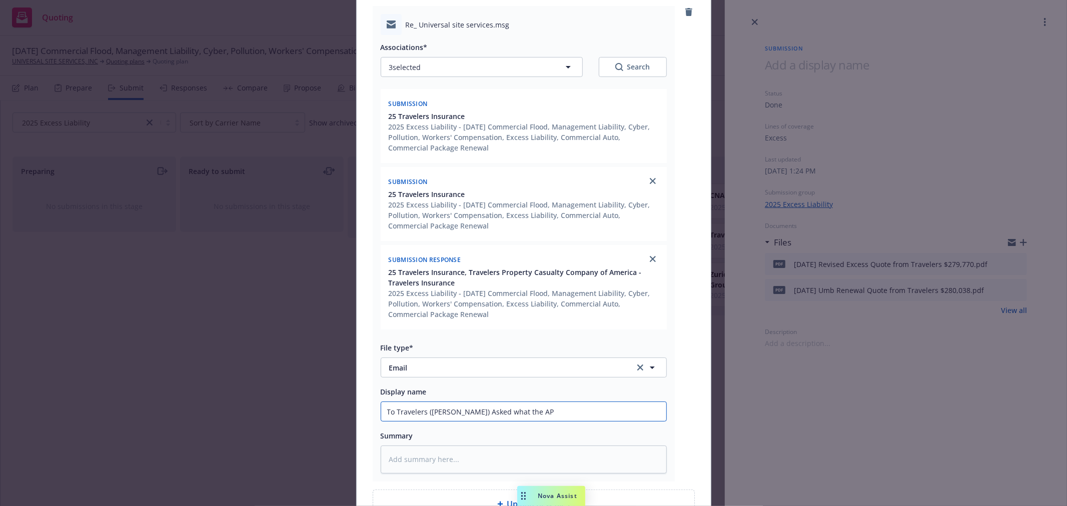
type textarea "x"
type input "To Travelers (Ahmad) Asked what the AP w"
type textarea "x"
type input "To Travelers (Ahmad) Asked what the AP wo"
type textarea "x"
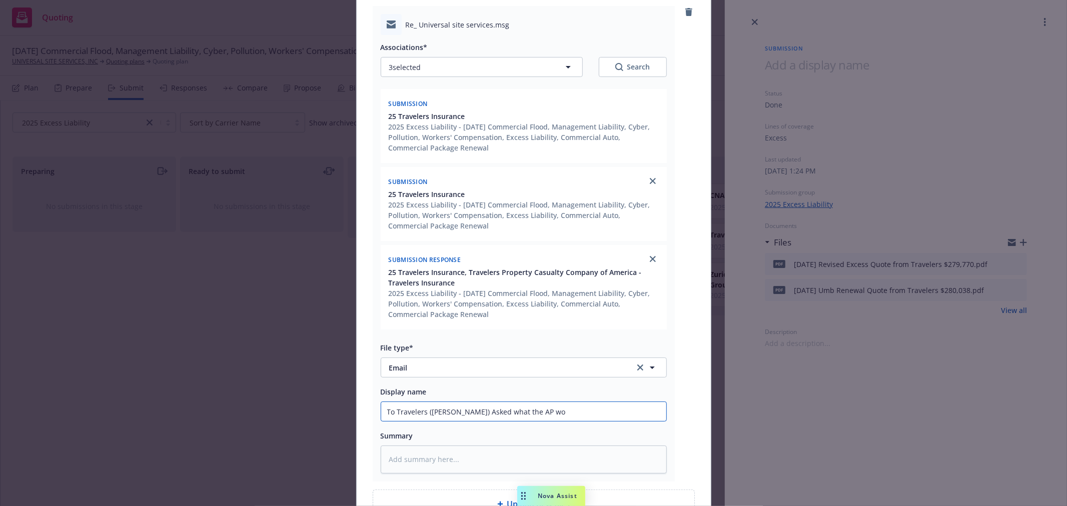
type input "To Travelers (Ahmad) Asked what the AP wou"
type textarea "x"
type input "To Travelers (Ahmad) Asked what the AP woul"
type textarea "x"
type input "To Travelers (Ahmad) Asked what the AP would"
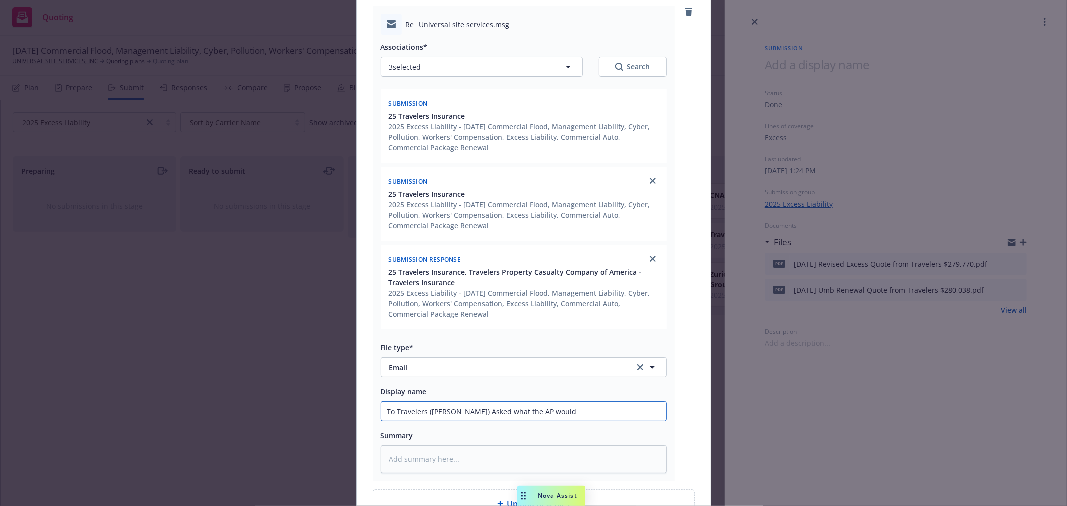
type textarea "x"
type input "To Travelers (Ahmad) Asked what the AP would"
type textarea "x"
type input "To Travelers (Ahmad) Asked what the AP would b"
type textarea "x"
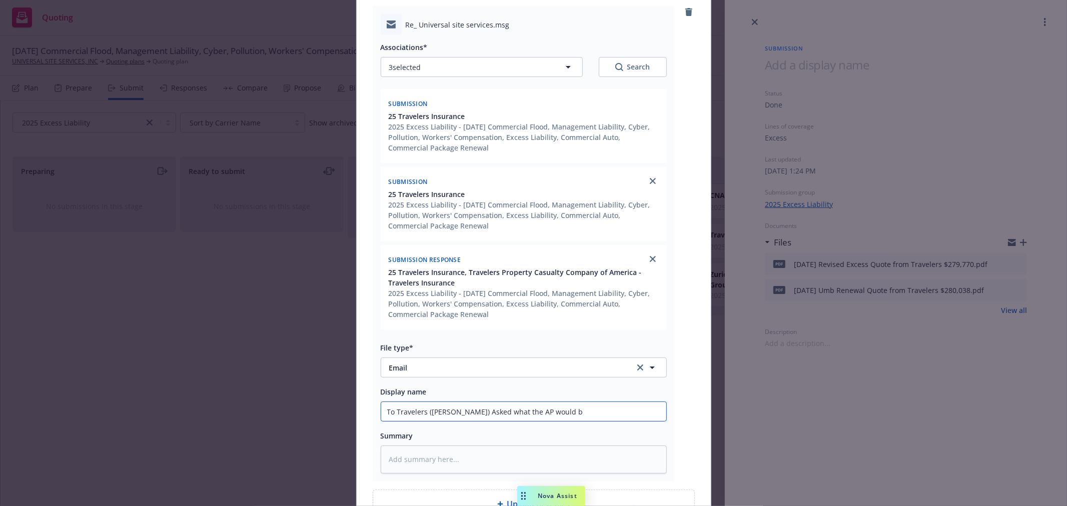
type input "To Travelers (Ahmad) Asked what the AP would be"
type textarea "x"
type input "To Travelers (Ahmad) Asked what the AP would be"
type textarea "x"
type input "To Travelers (Ahmad) Asked what the AP would be to"
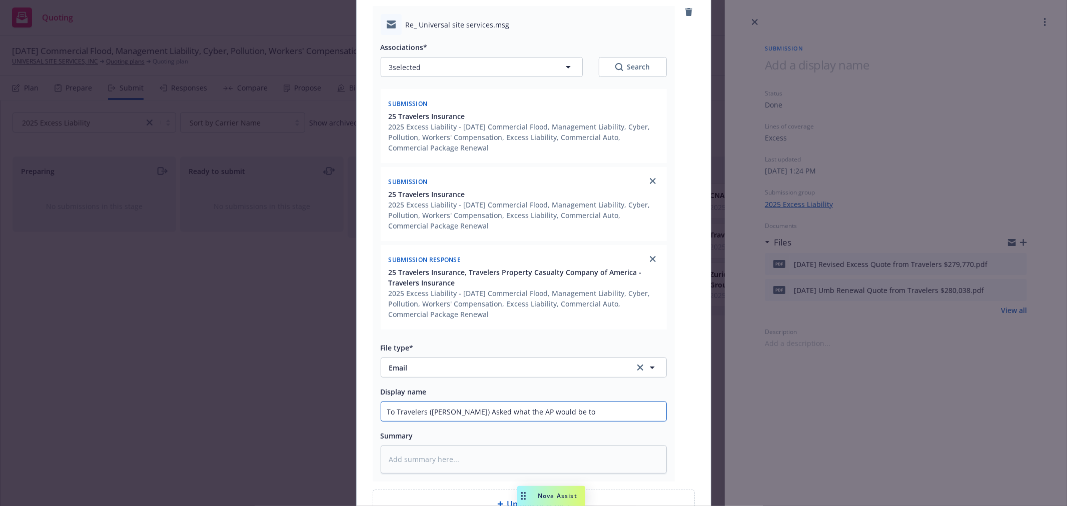
type textarea "x"
type input "To Travelers (Ahmad) Asked what the AP would be to"
type textarea "x"
type input "To Travelers (Ahmad) Asked what the AP would be to in"
type textarea "x"
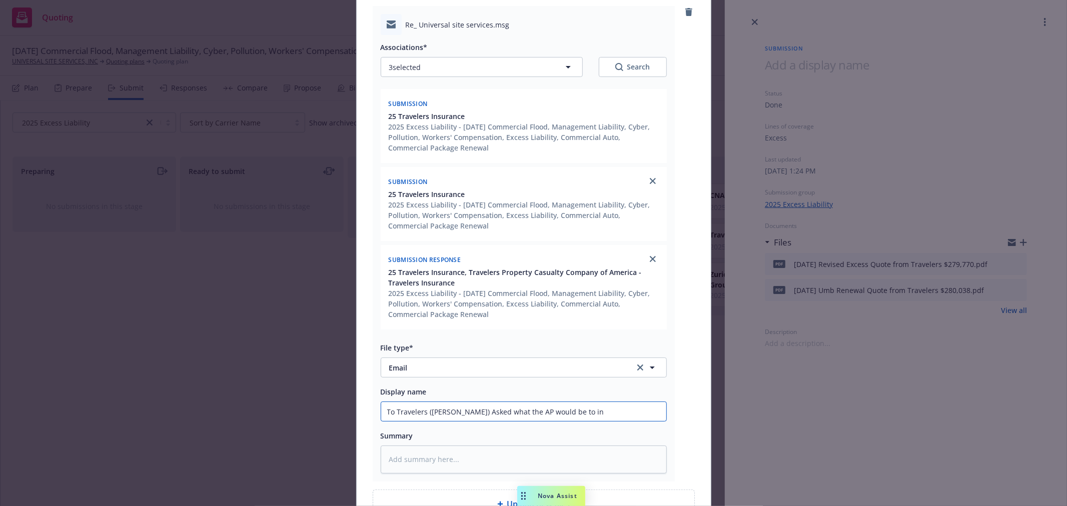
type input "To Travelers (Ahmad) Asked what the AP would be to inc"
type textarea "x"
type input "To Travelers (Ahmad) Asked what the AP would be to incl"
type textarea "x"
type input "To Travelers (Ahmad) Asked what the AP would be to inclu"
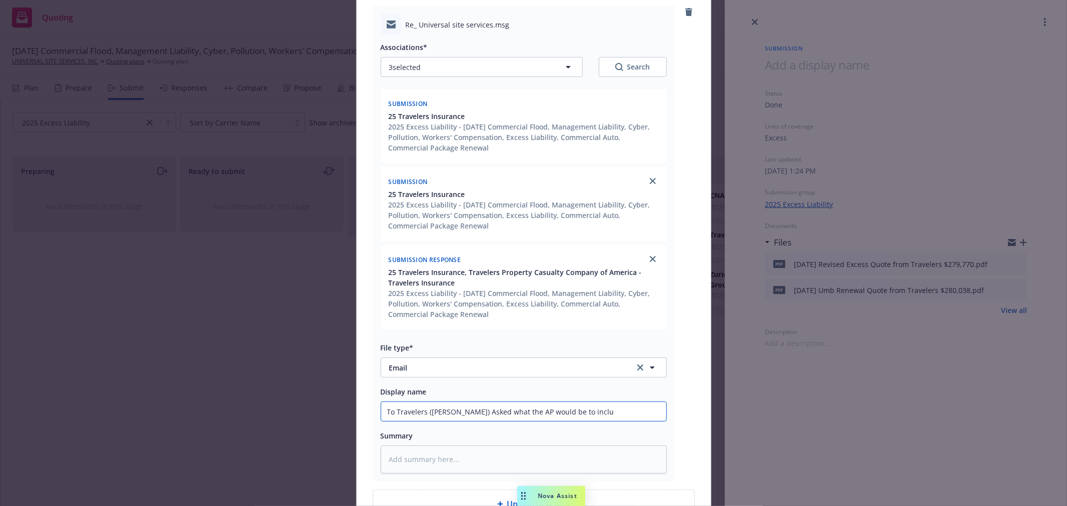
type textarea "x"
type input "To Travelers (Ahmad) Asked what the AP would be to includ"
type textarea "x"
type input "To Travelers (Ahmad) Asked what the AP would be to include"
type textarea "x"
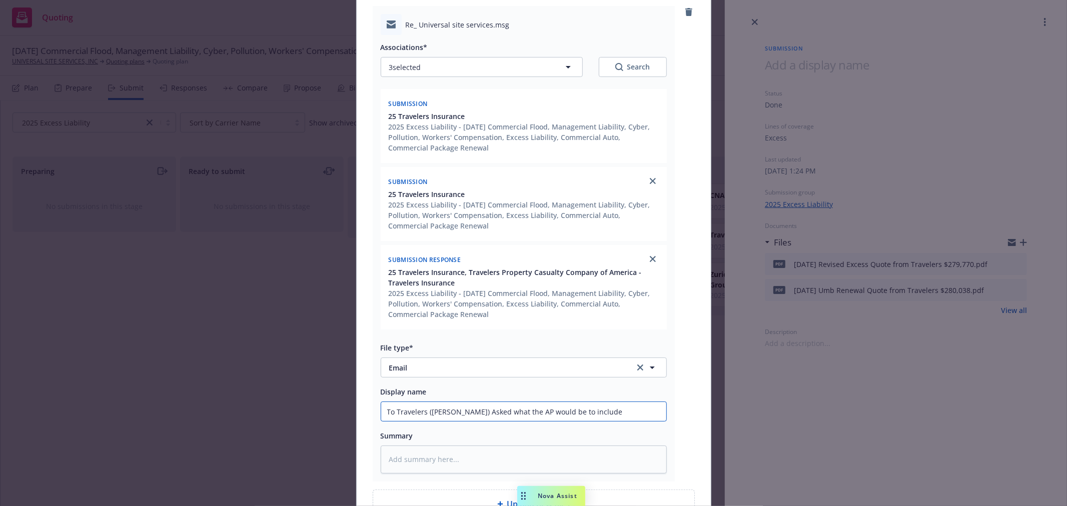
type input "To Travelers (Ahmad) Asked what the AP would be to include t"
type textarea "x"
type input "To Travelers (Ahmad) Asked what the AP would be to include th"
type textarea "x"
type input "To Travelers (Ahmad) Asked what the AP would be to include the"
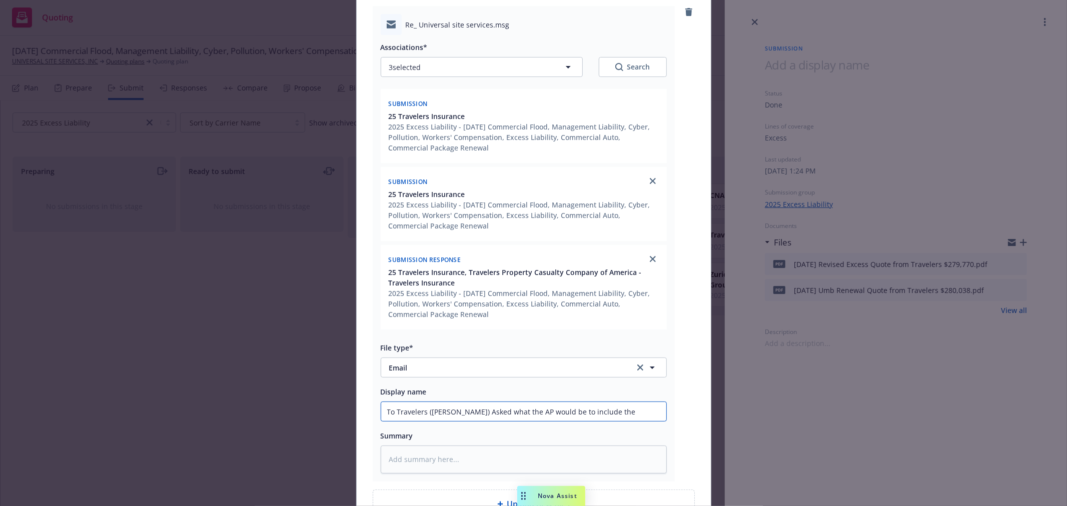
type textarea "x"
type input "To Travelers (Ahmad) Asked what the AP would be to include the"
type textarea "x"
type input "To Travelers (Ahmad) Asked what the AP would be to include the W"
type textarea "x"
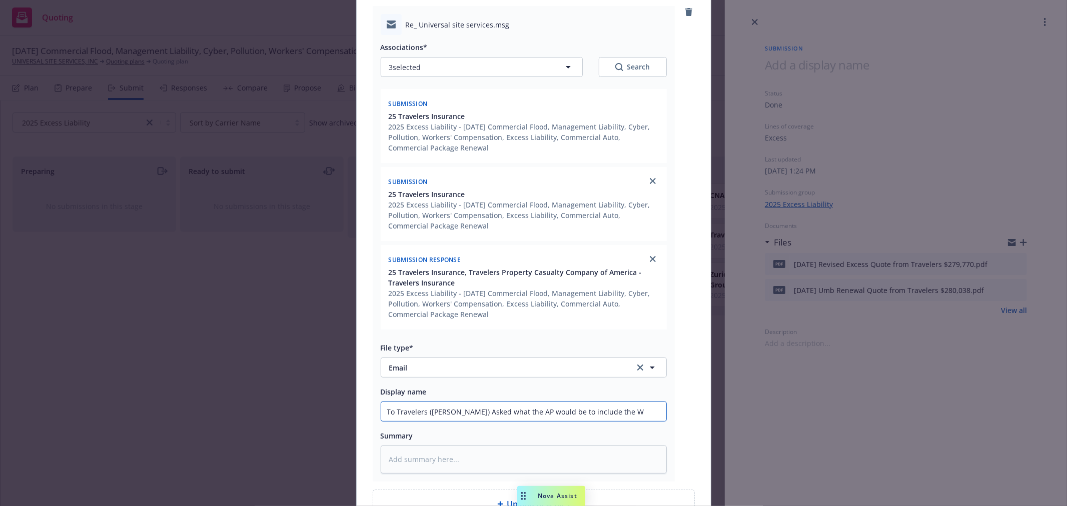
type input "To Travelers (Ahmad) Asked what the AP would be to include the WC"
type textarea "x"
type input "To Travelers (Ahmad) Asked what the AP would be to include the WC"
type textarea "x"
type input "To Travelers (Ahmad) Asked what the AP would be to include the WC o"
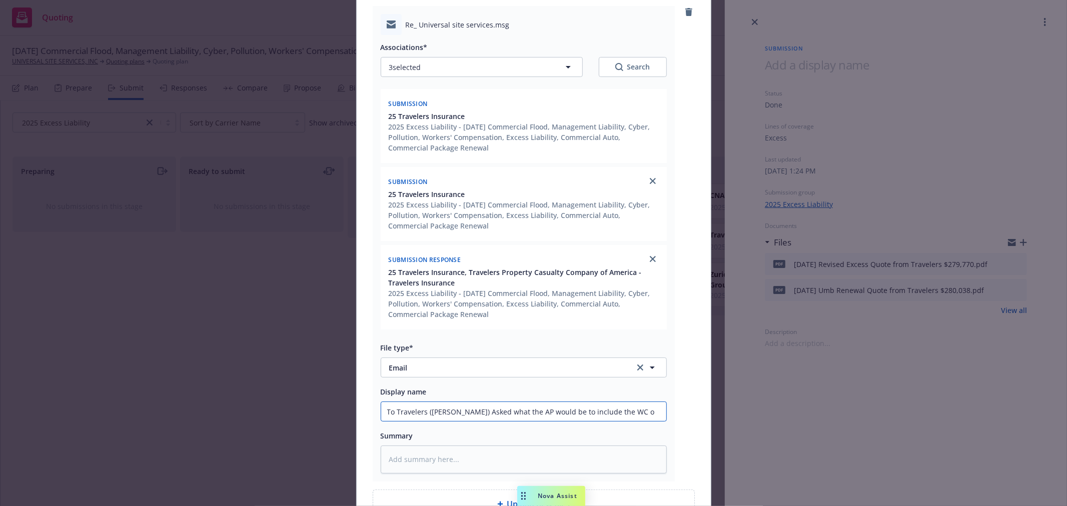
type textarea "x"
type input "To Travelers (Ahmad) Asked what the AP would be to include the WC on"
type textarea "x"
type input "To Travelers (Ahmad) Asked what the AP would be to include the WC on"
type textarea "x"
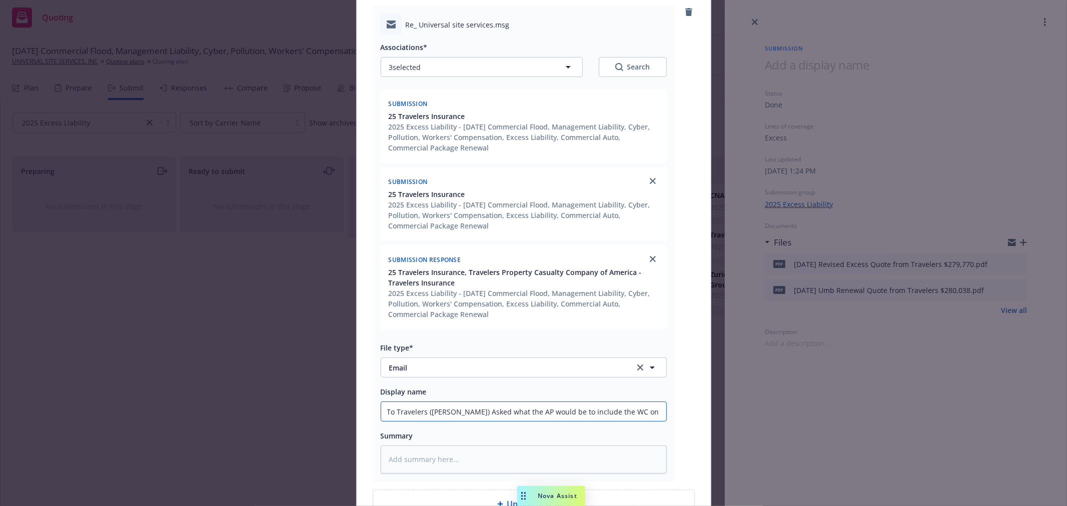
type input "To Travelers (Ahmad) Asked what the AP would be to include the WC on U"
type textarea "x"
type input "To Travelers (Ahmad) Asked what the AP would be to include the WC on Un"
type textarea "x"
type input "To Travelers (Ahmad) Asked what the AP would be to include the WC on Und"
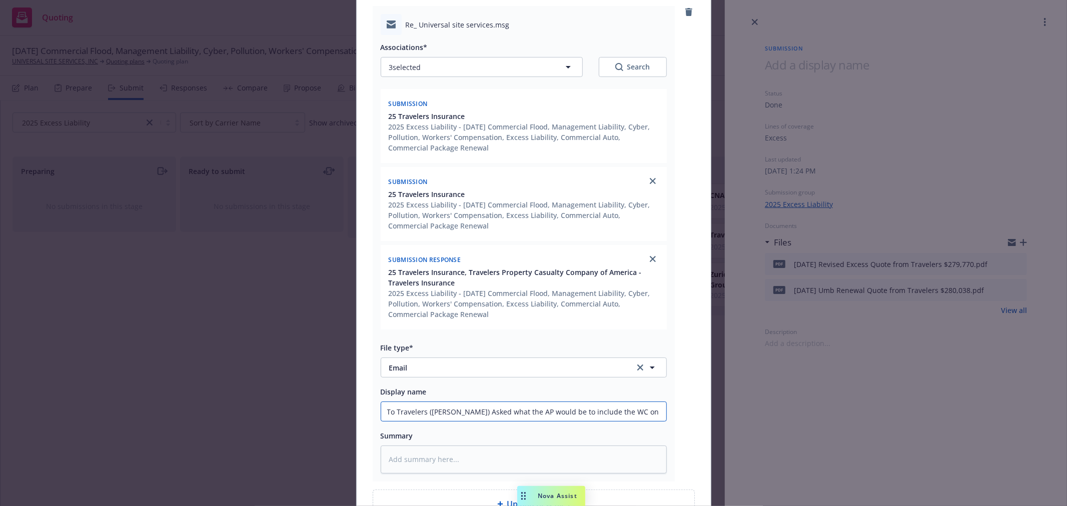
type textarea "x"
type input "To Travelers (Ahmad) Asked what the AP would be to include the WC on Unde"
type textarea "x"
type input "To Travelers (Ahmad) Asked what the AP would be to include the WC on Under"
type textarea "x"
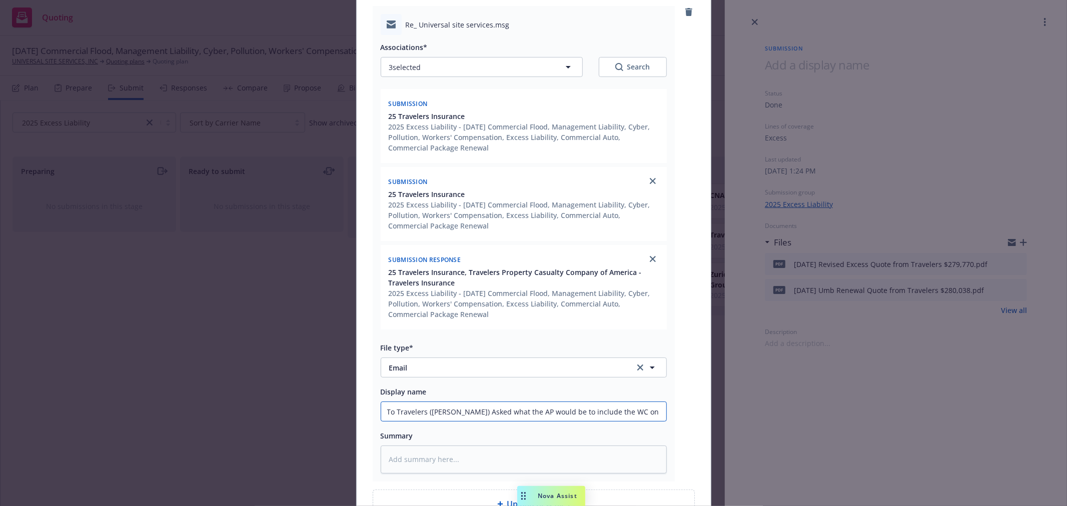
type input "To Travelers (Ahmad) Asked what the AP would be to include the WC on Underl"
type textarea "x"
type input "To Travelers (Ahmad) Asked what the AP would be to include the WC on Underly"
type textarea "x"
type input "To Travelers (Ahmad) Asked what the AP would be to include the WC on Underlyi"
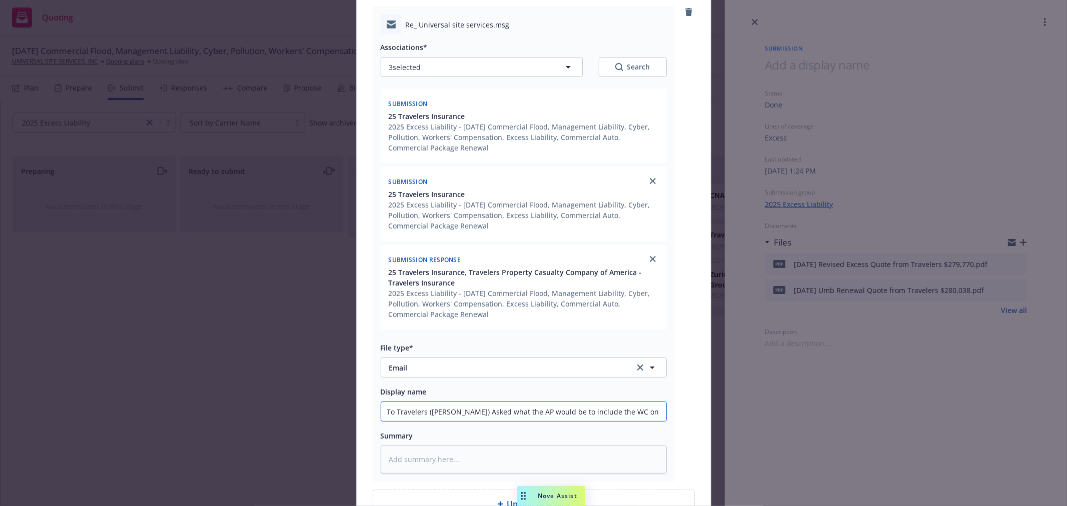
type textarea "x"
type input "To Travelers (Ahmad) Asked what the AP would be to include the WC on Underlyin"
type textarea "x"
type input "To Travelers (Ahmad) Asked what the AP would be to include the WC on Underlying"
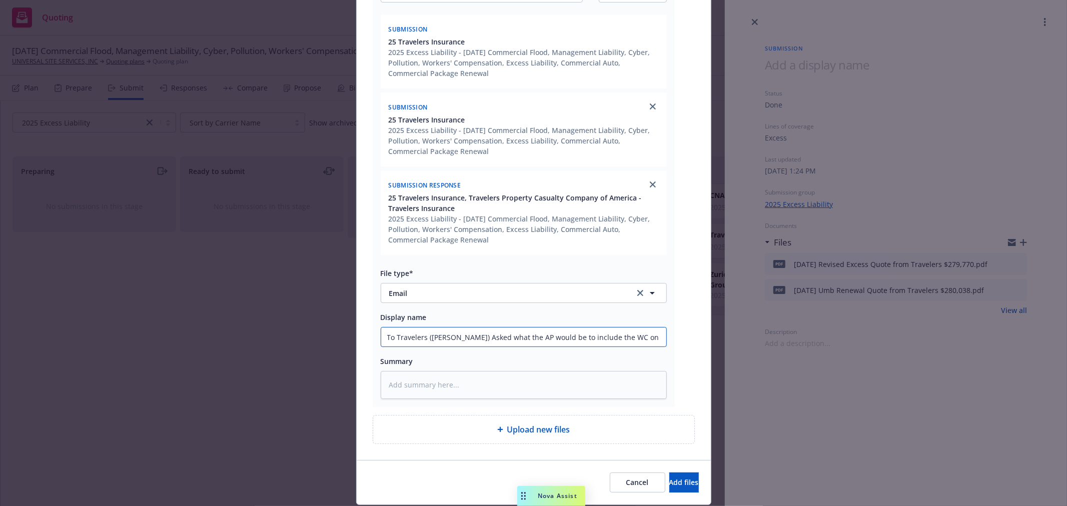
scroll to position [217, 0]
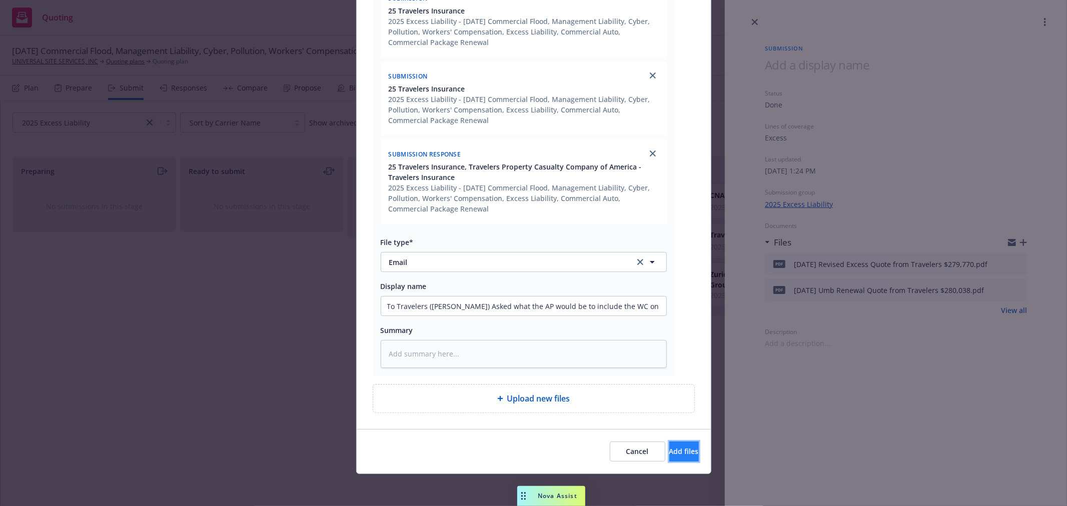
click at [669, 453] on span "Add files" at bounding box center [684, 452] width 30 height 10
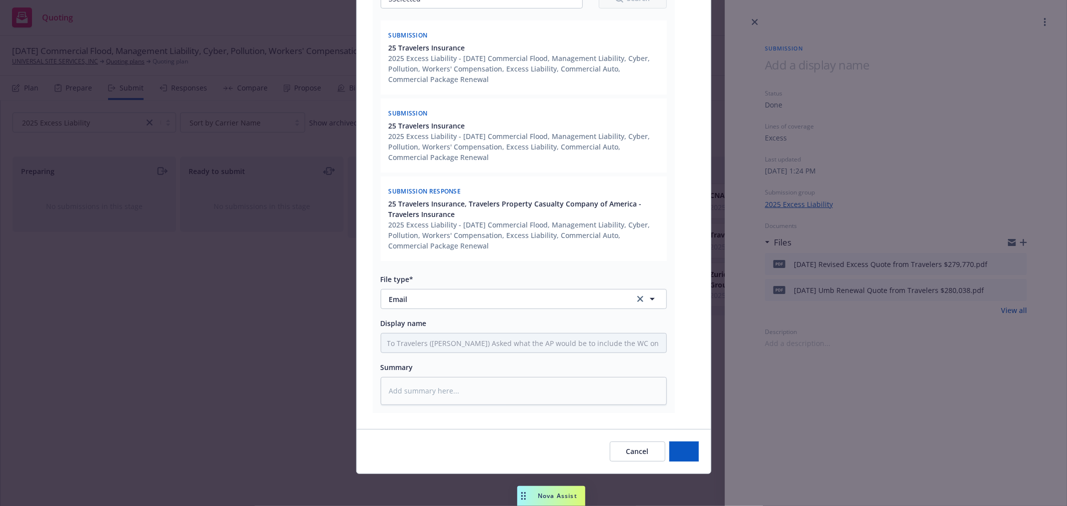
type textarea "x"
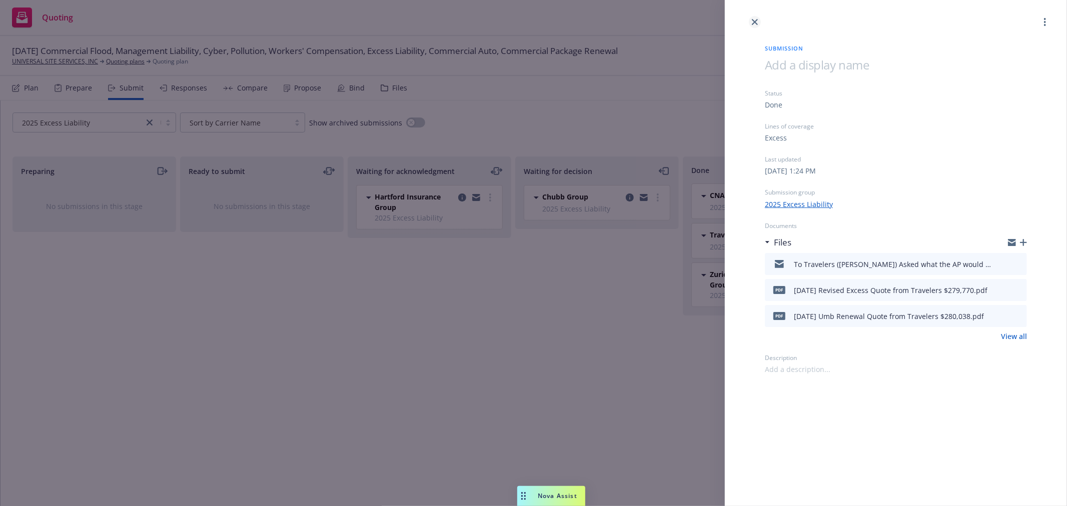
click at [756, 19] on icon "close" at bounding box center [755, 22] width 6 height 6
